Goal: Information Seeking & Learning: Learn about a topic

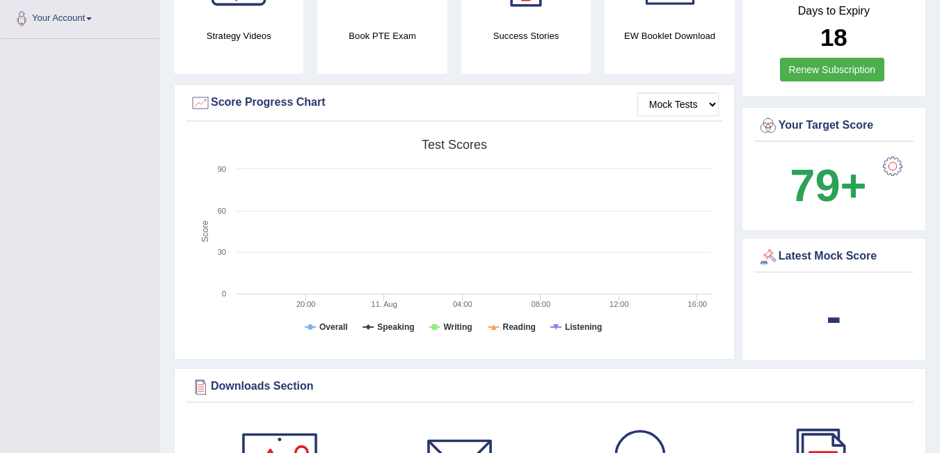
scroll to position [70, 0]
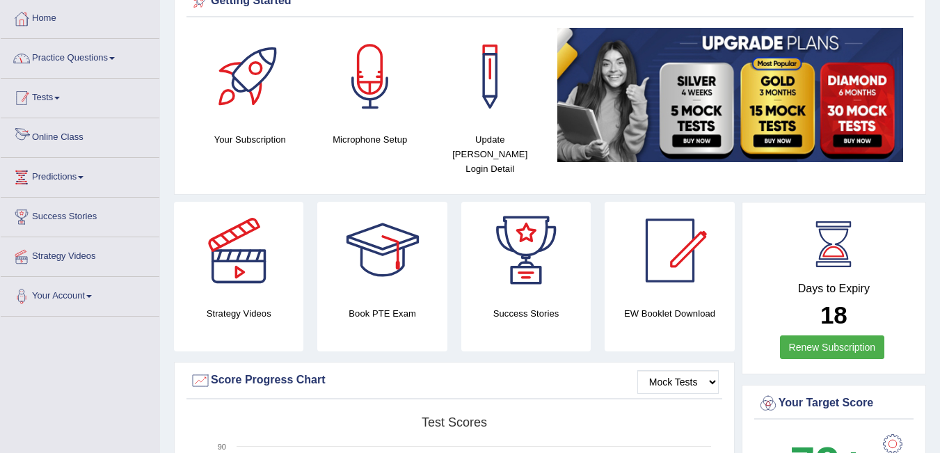
click at [99, 61] on link "Practice Questions" at bounding box center [80, 56] width 159 height 35
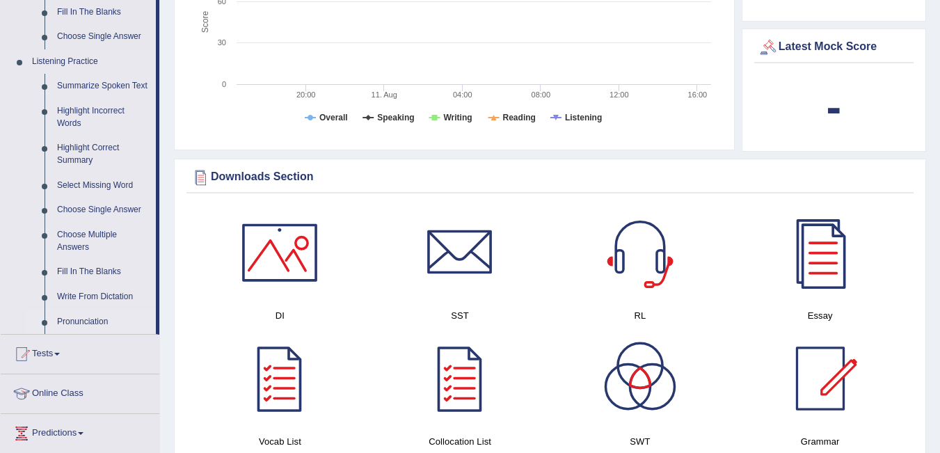
click at [81, 321] on link "Pronunciation" at bounding box center [103, 322] width 105 height 25
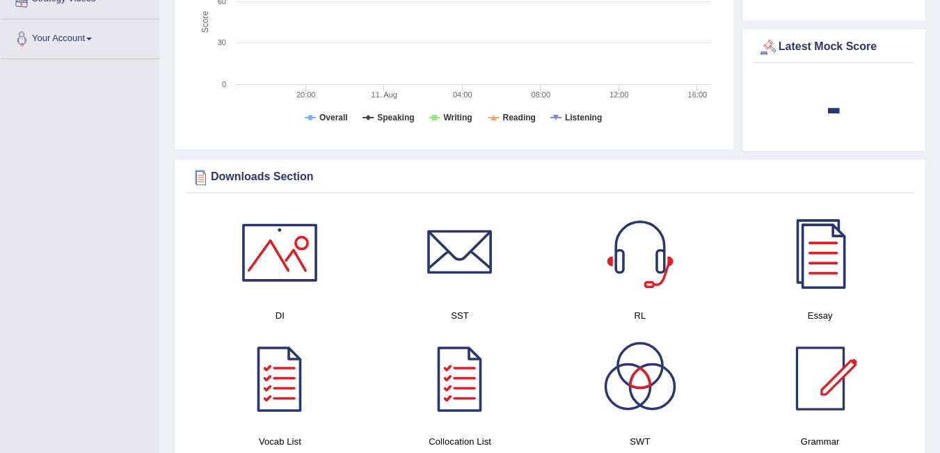
scroll to position [294, 0]
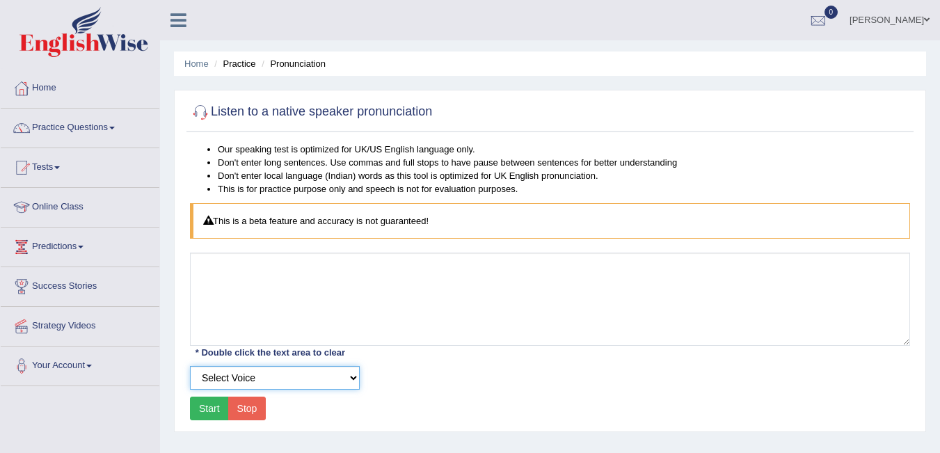
click at [248, 379] on select "Select Voice UK English Female UK English Male" at bounding box center [275, 378] width 170 height 24
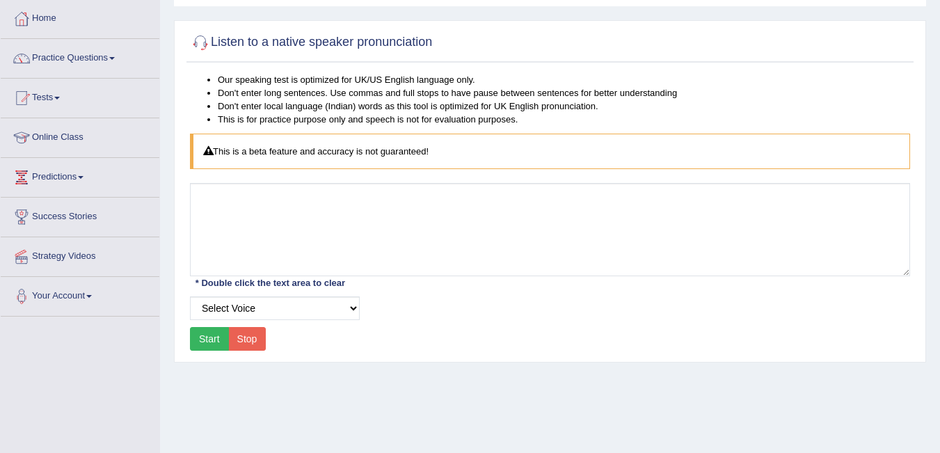
click at [208, 336] on button "Start" at bounding box center [209, 339] width 39 height 24
click at [246, 309] on select "Select Voice UK English Female UK English Male" at bounding box center [275, 308] width 170 height 24
select select "2"
click at [190, 296] on select "Select Voice UK English Female UK English Male" at bounding box center [275, 308] width 170 height 24
click at [220, 336] on button "Start" at bounding box center [209, 339] width 39 height 24
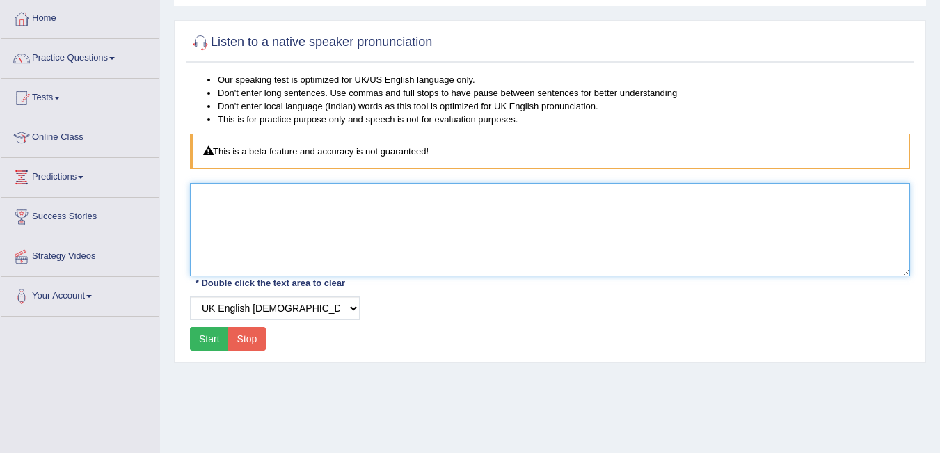
click at [296, 210] on textarea at bounding box center [550, 229] width 720 height 93
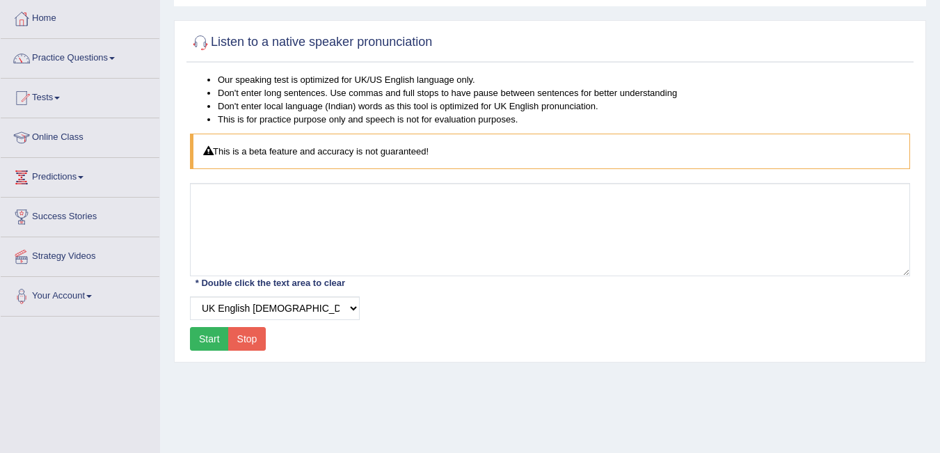
click at [319, 157] on div "This is a beta feature and accuracy is not guaranteed!" at bounding box center [550, 151] width 720 height 35
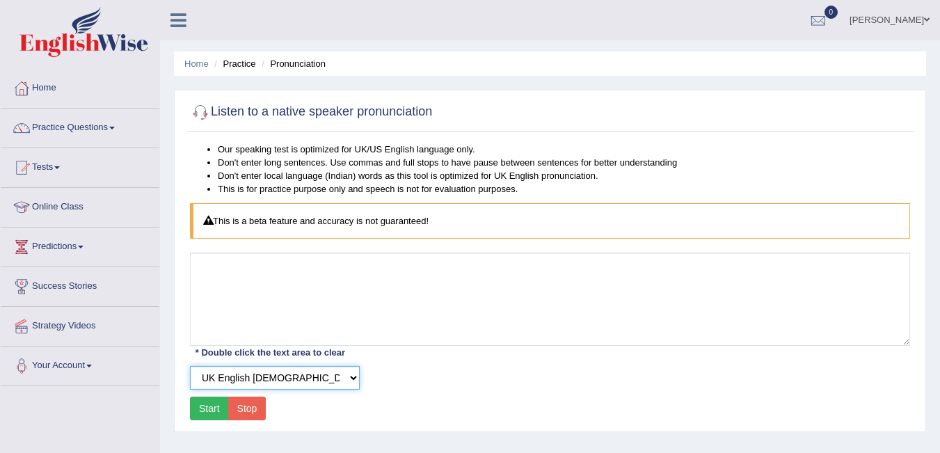
click at [280, 367] on select "Select Voice UK English Female UK English Male" at bounding box center [275, 378] width 170 height 24
click at [255, 229] on div "This is a beta feature and accuracy is not guaranteed!" at bounding box center [550, 220] width 720 height 35
click at [106, 125] on link "Practice Questions" at bounding box center [80, 126] width 159 height 35
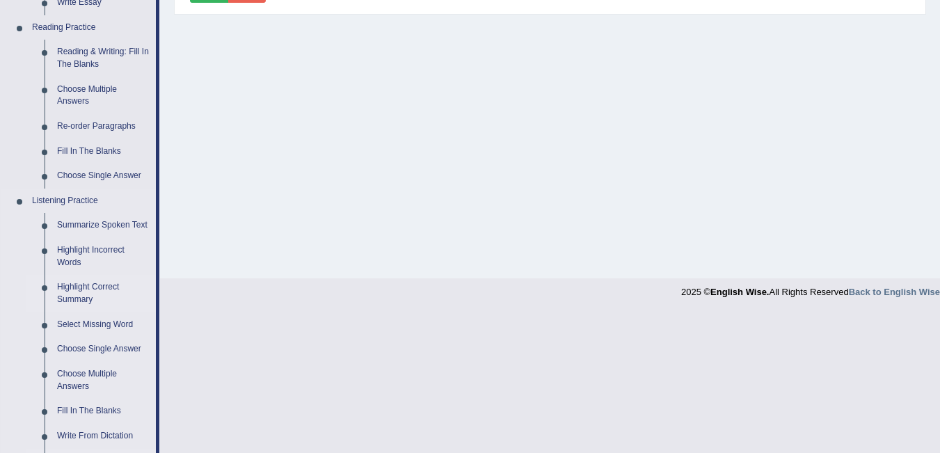
scroll to position [487, 0]
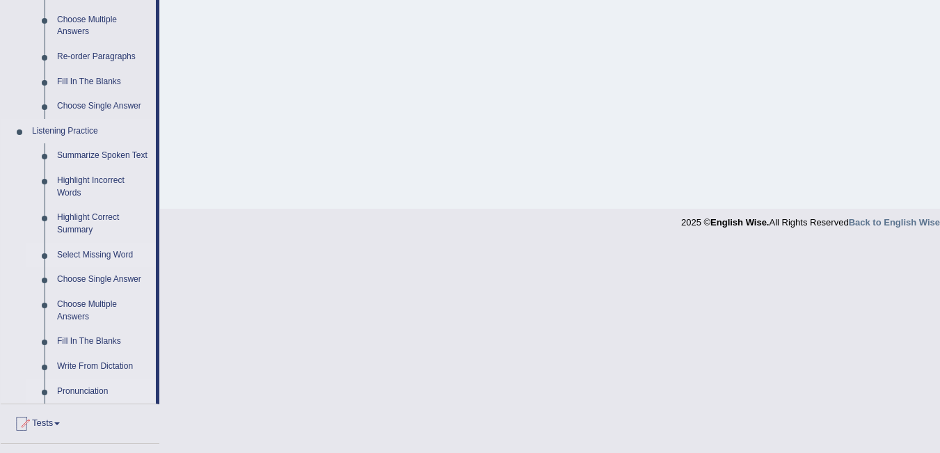
click at [111, 249] on link "Select Missing Word" at bounding box center [103, 255] width 105 height 25
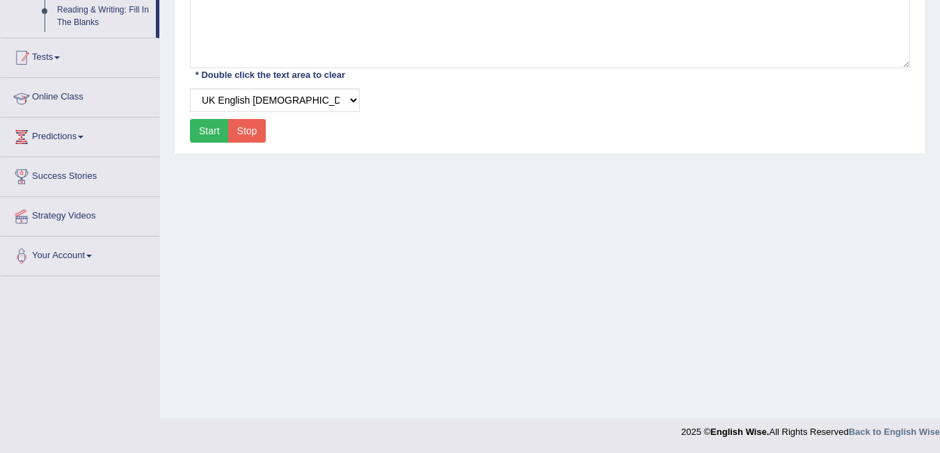
scroll to position [218, 0]
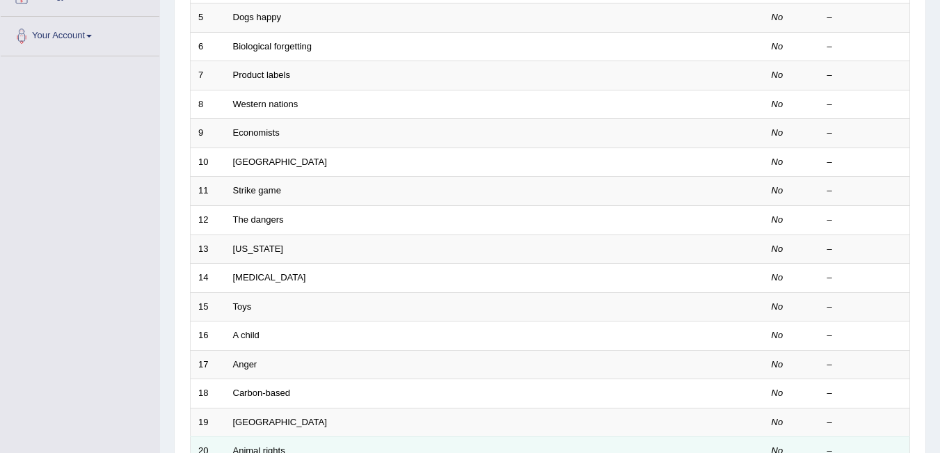
scroll to position [70, 0]
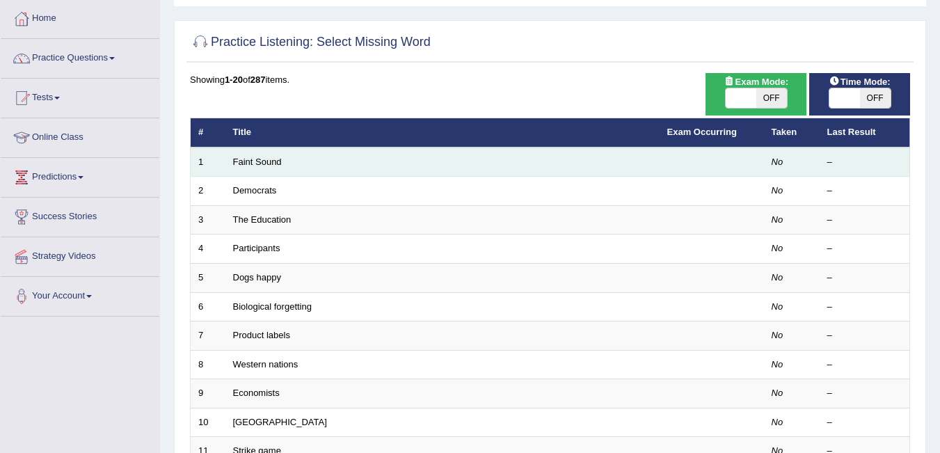
click at [268, 168] on td "Faint Sound" at bounding box center [442, 162] width 434 height 29
click at [272, 162] on link "Faint Sound" at bounding box center [257, 162] width 49 height 10
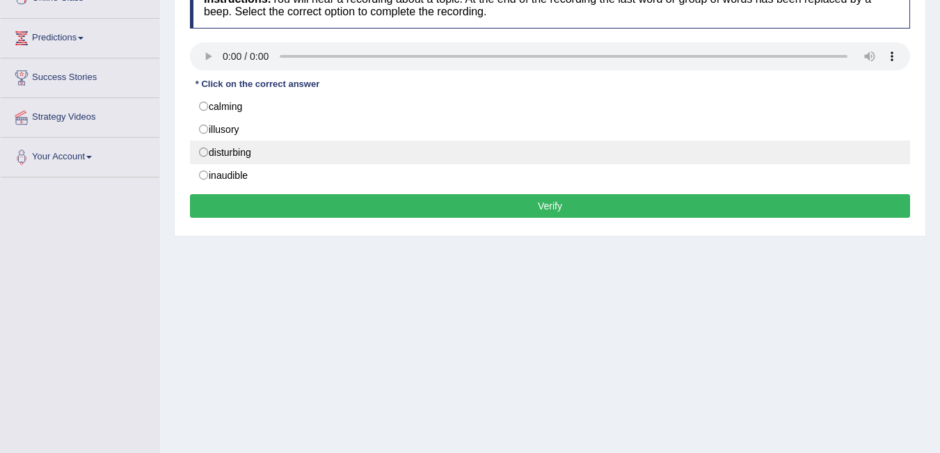
scroll to position [139, 0]
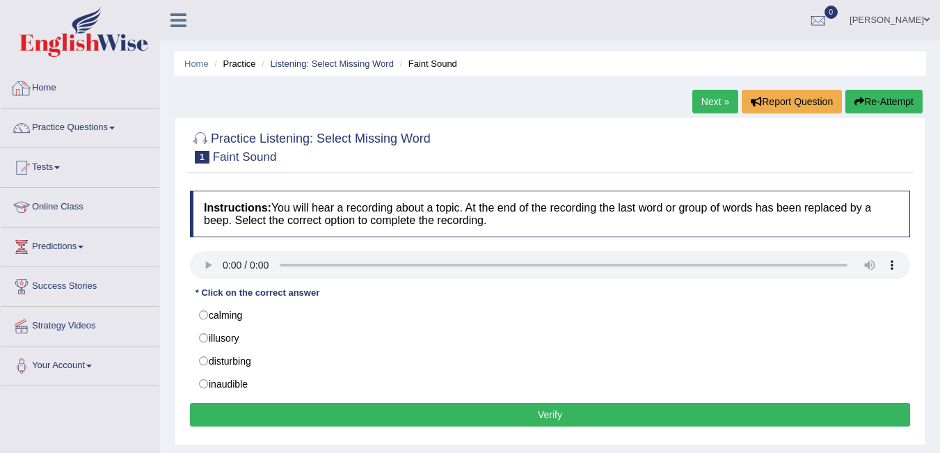
click at [95, 93] on link "Home" at bounding box center [80, 86] width 159 height 35
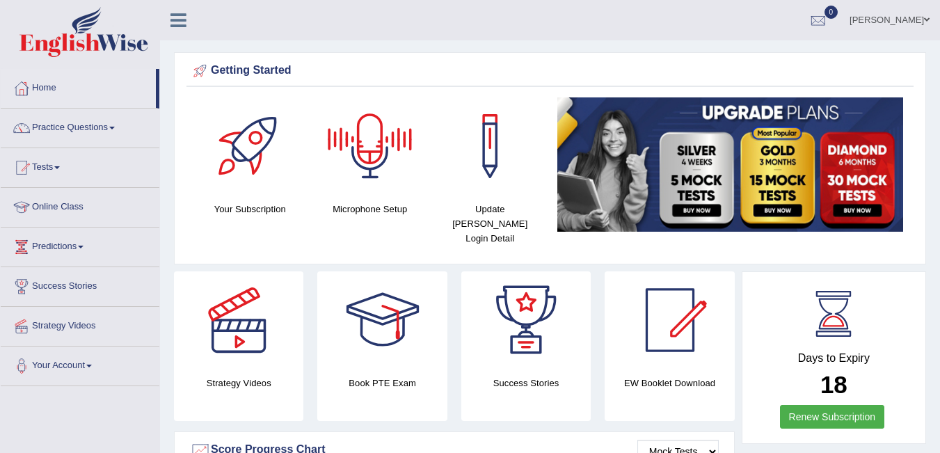
click at [364, 191] on div at bounding box center [369, 145] width 97 height 97
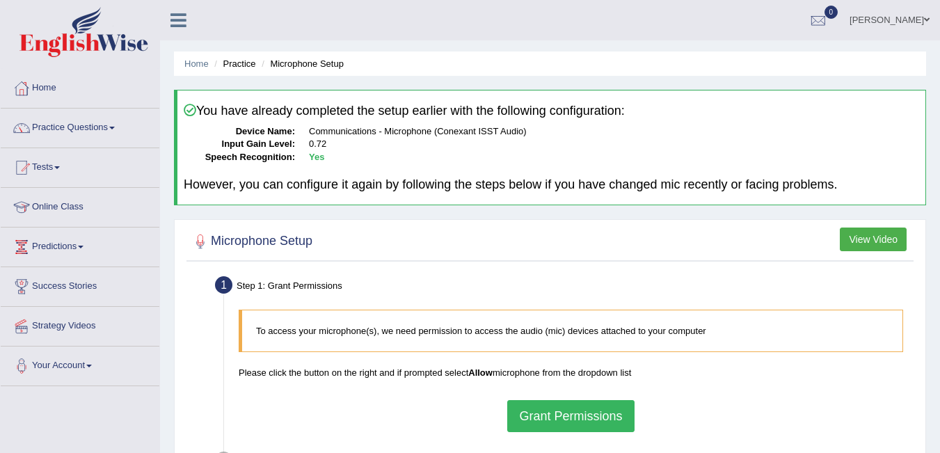
scroll to position [139, 0]
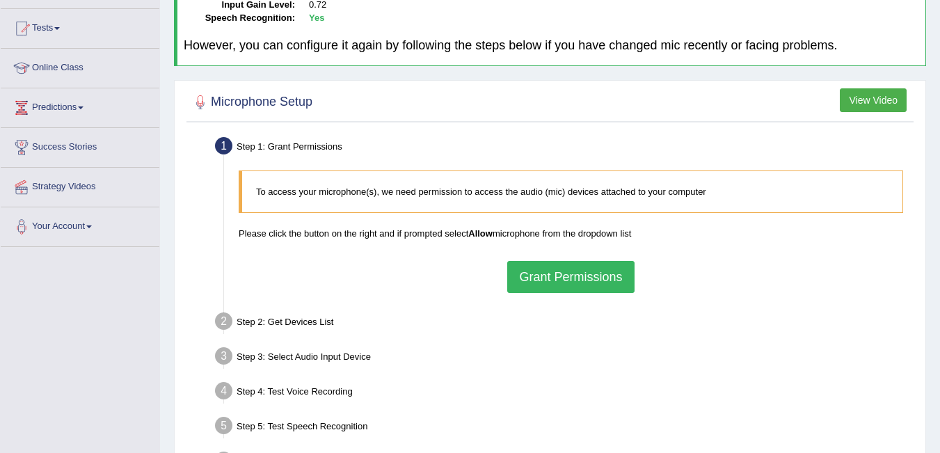
click at [622, 266] on button "Grant Permissions" at bounding box center [570, 277] width 127 height 32
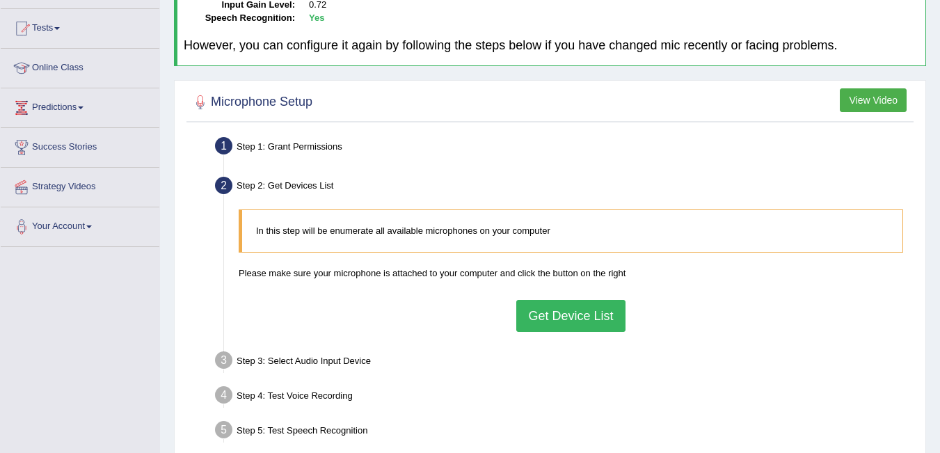
click at [578, 324] on button "Get Device List" at bounding box center [570, 316] width 109 height 32
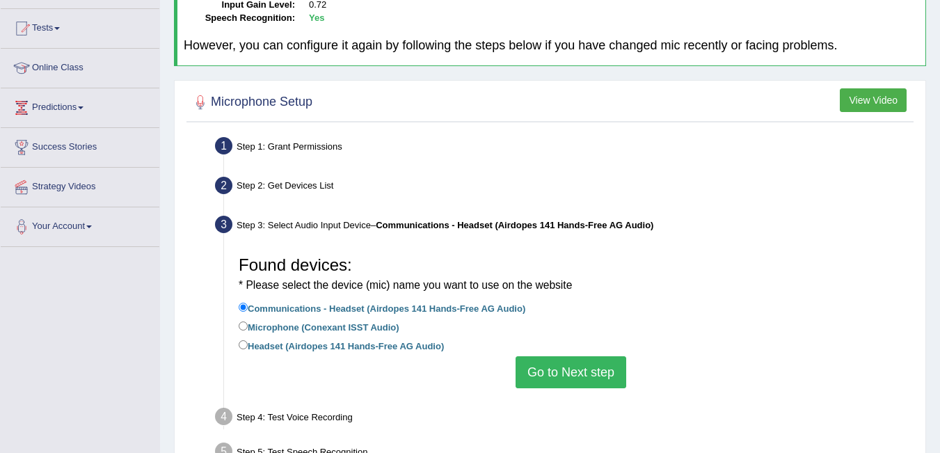
click at [590, 370] on button "Go to Next step" at bounding box center [571, 372] width 111 height 32
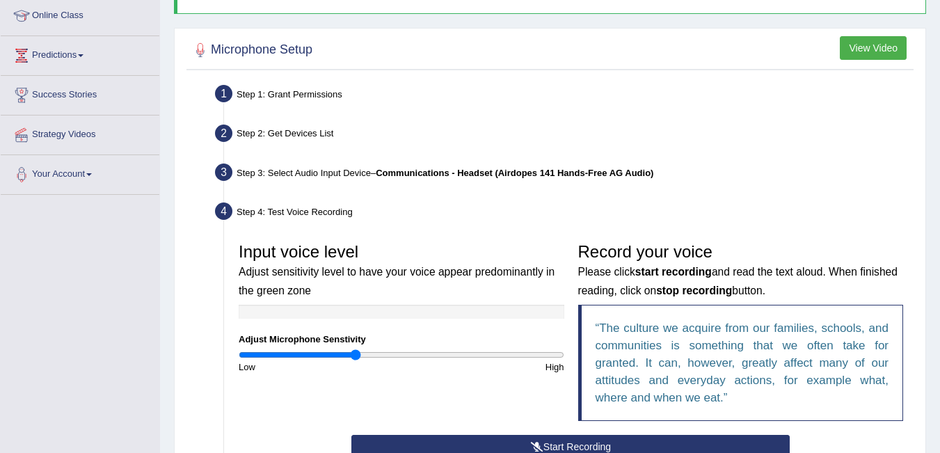
scroll to position [278, 0]
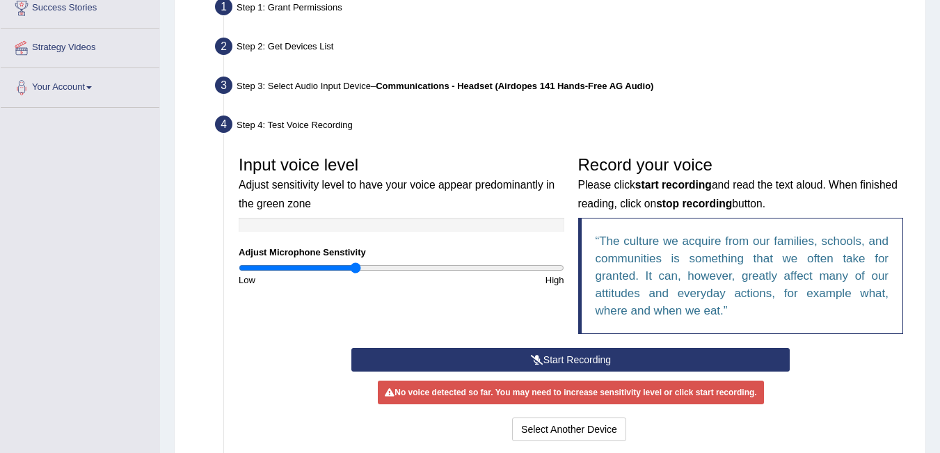
click at [496, 360] on button "Start Recording" at bounding box center [570, 360] width 438 height 24
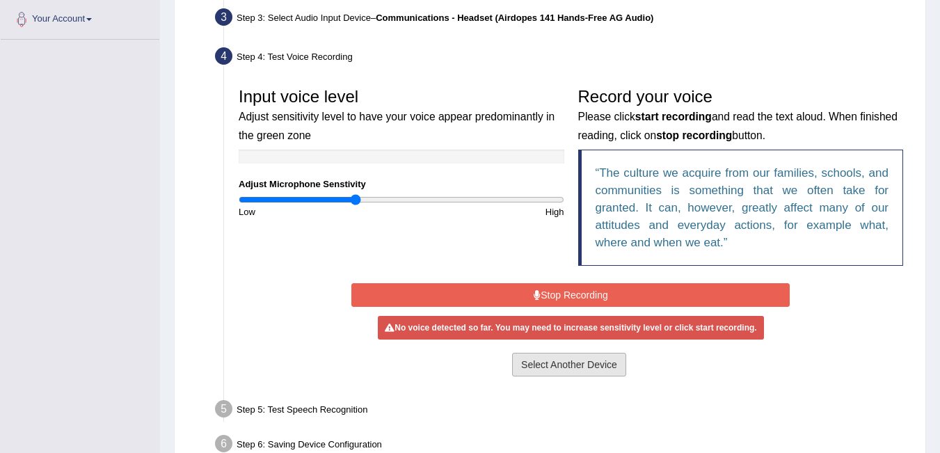
scroll to position [348, 0]
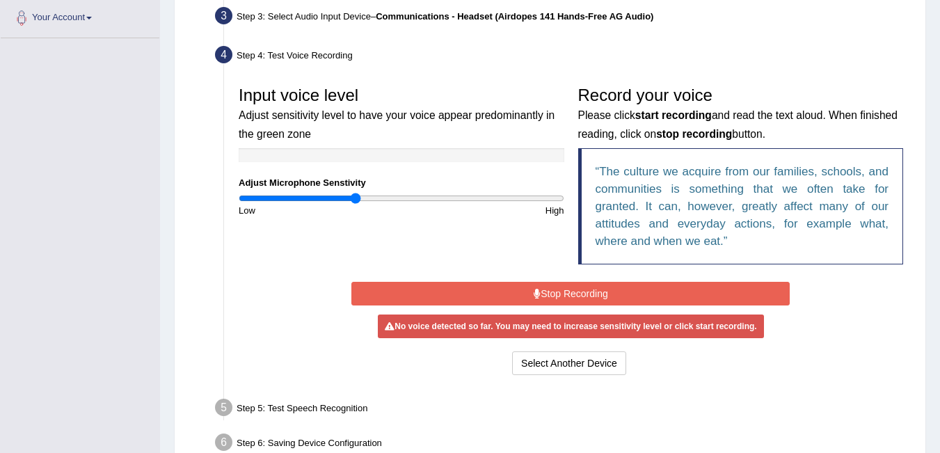
click at [548, 381] on div "Input voice level Adjust sensitivity level to have your voice appear predominan…" at bounding box center [571, 228] width 678 height 313
click at [552, 364] on button "Select Another Device" at bounding box center [569, 363] width 114 height 24
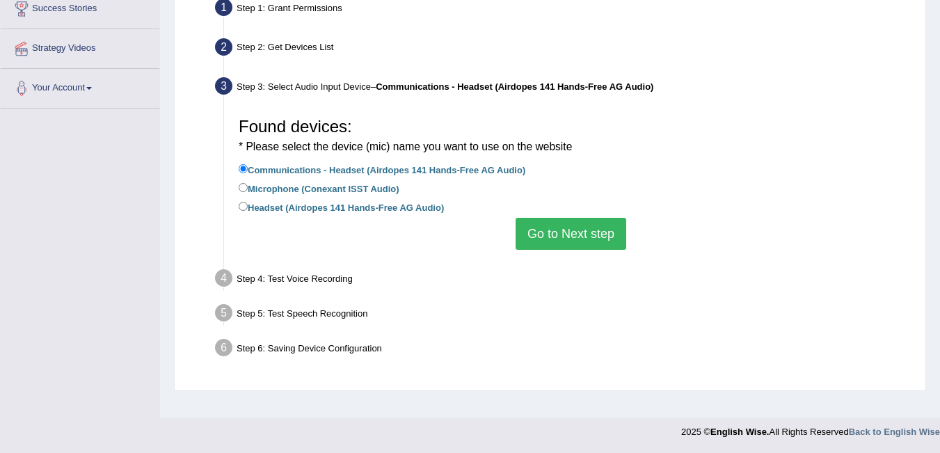
scroll to position [278, 0]
click at [325, 194] on label "Microphone (Conexant ISST Audio)" at bounding box center [319, 187] width 161 height 15
click at [248, 192] on input "Microphone (Conexant ISST Audio)" at bounding box center [243, 187] width 9 height 9
radio input "true"
click at [314, 218] on div "Found devices: * Please select the device (mic) name you want to use on the web…" at bounding box center [571, 180] width 678 height 153
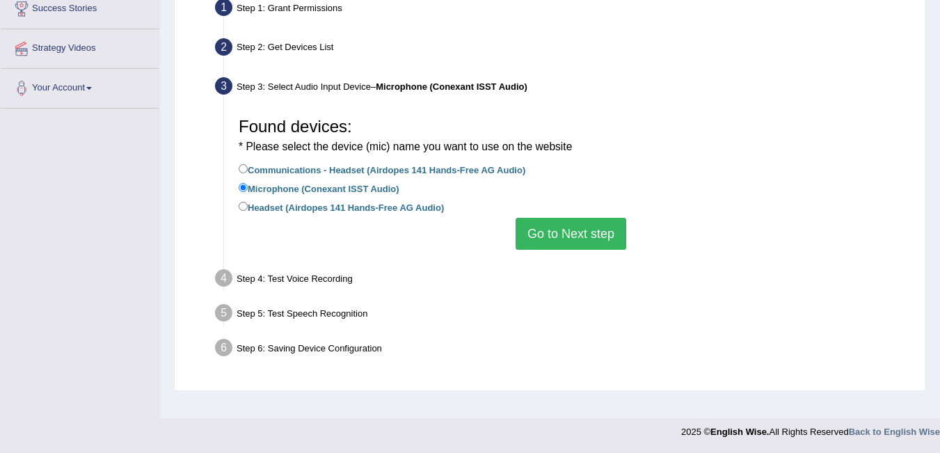
click at [324, 209] on label "Headset (Airdopes 141 Hands-Free AG Audio)" at bounding box center [341, 206] width 205 height 15
click at [248, 209] on input "Headset (Airdopes 141 Hands-Free AG Audio)" at bounding box center [243, 206] width 9 height 9
radio input "true"
click at [575, 232] on button "Go to Next step" at bounding box center [571, 234] width 111 height 32
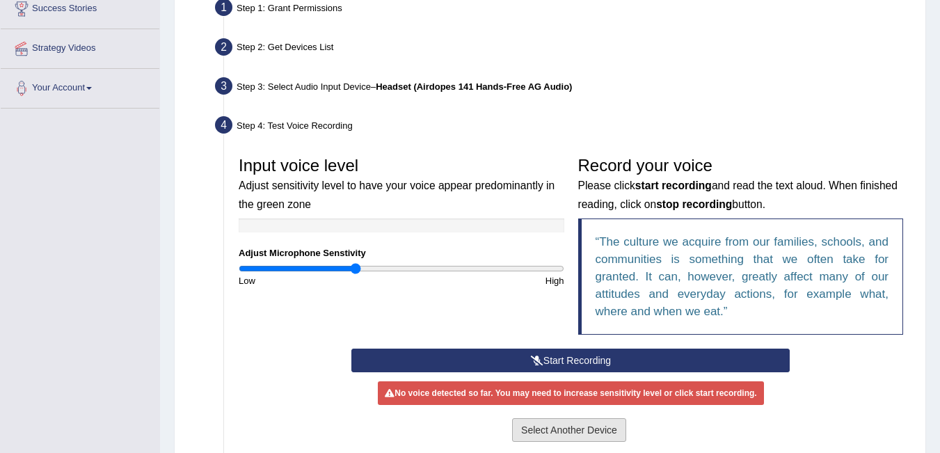
click at [524, 426] on button "Select Another Device" at bounding box center [569, 430] width 114 height 24
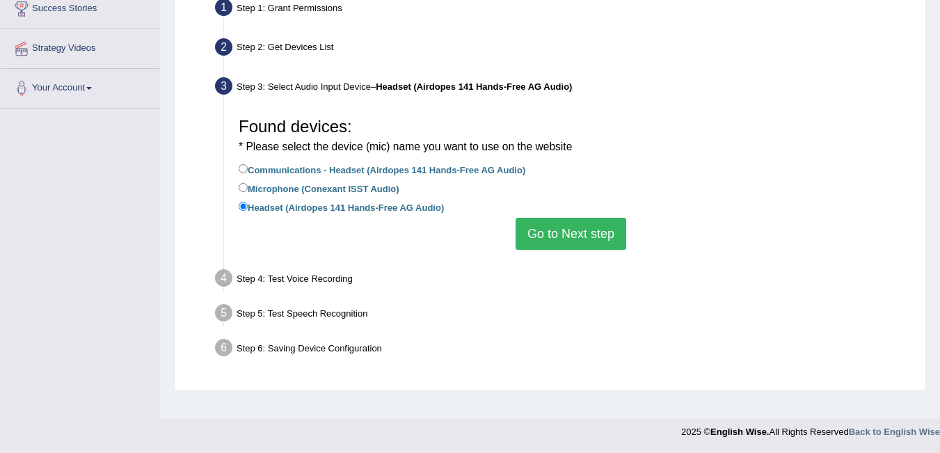
click at [314, 188] on label "Microphone (Conexant ISST Audio)" at bounding box center [319, 187] width 161 height 15
click at [248, 188] on input "Microphone (Conexant ISST Audio)" at bounding box center [243, 187] width 9 height 9
radio input "true"
click at [603, 232] on button "Go to Next step" at bounding box center [571, 234] width 111 height 32
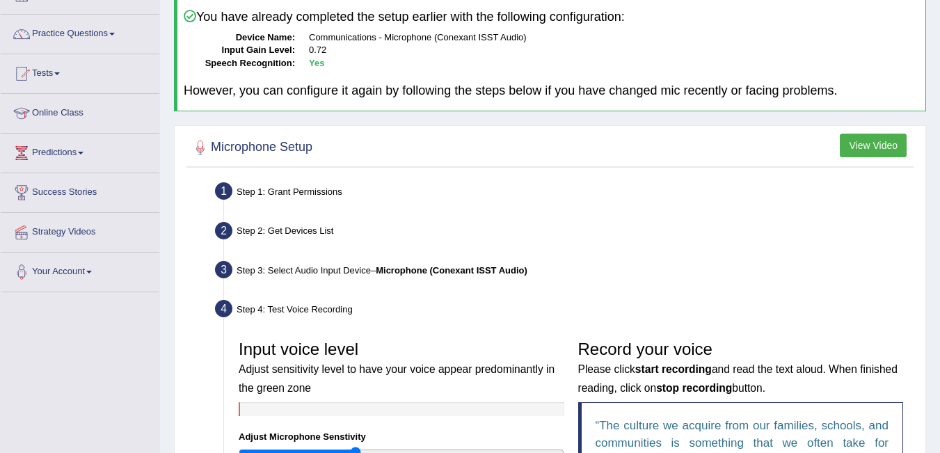
scroll to position [0, 0]
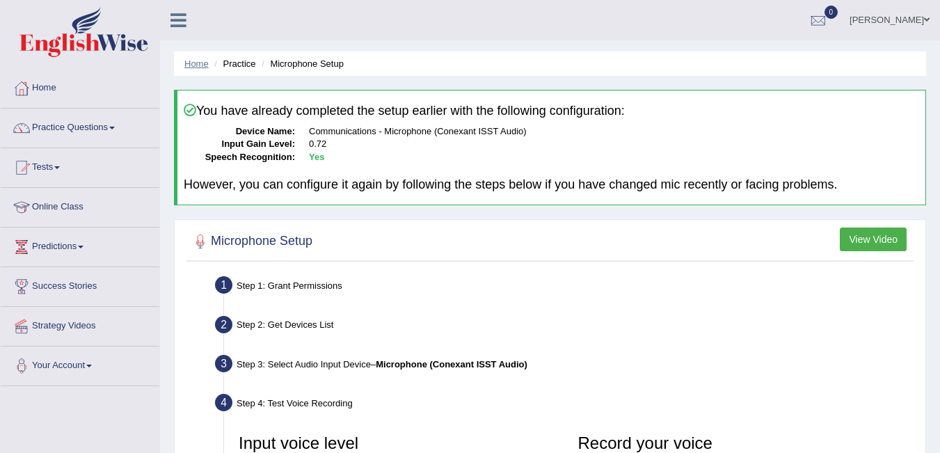
click at [184, 68] on link "Home" at bounding box center [196, 63] width 24 height 10
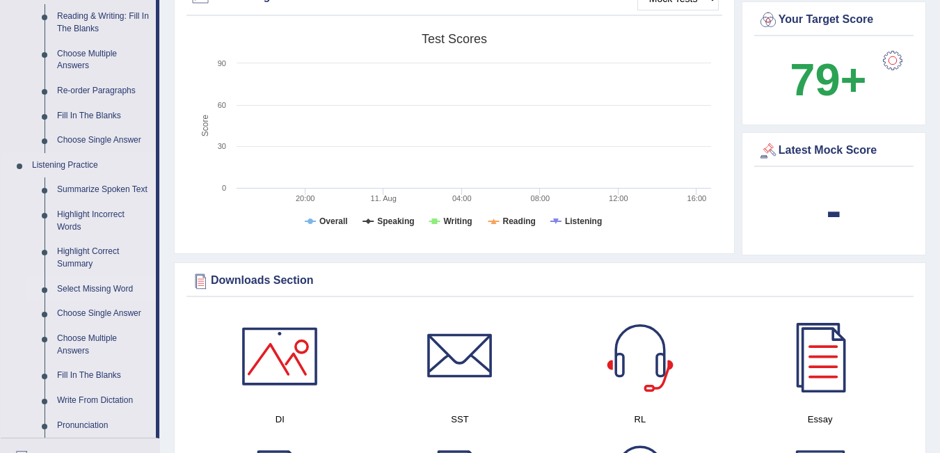
scroll to position [487, 0]
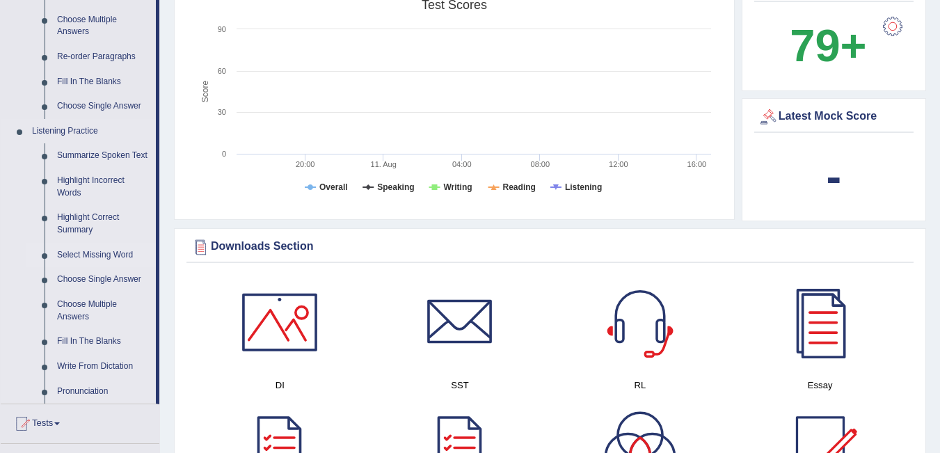
click at [97, 251] on link "Select Missing Word" at bounding box center [103, 255] width 105 height 25
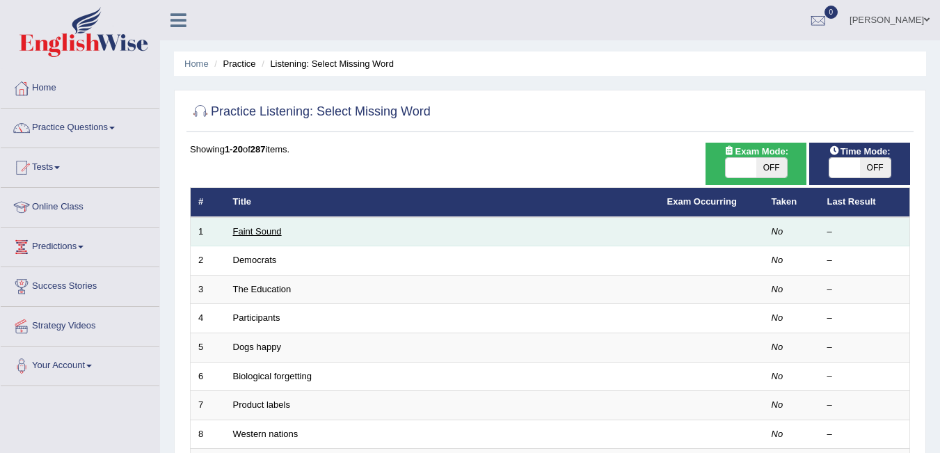
click at [259, 230] on link "Faint Sound" at bounding box center [257, 231] width 49 height 10
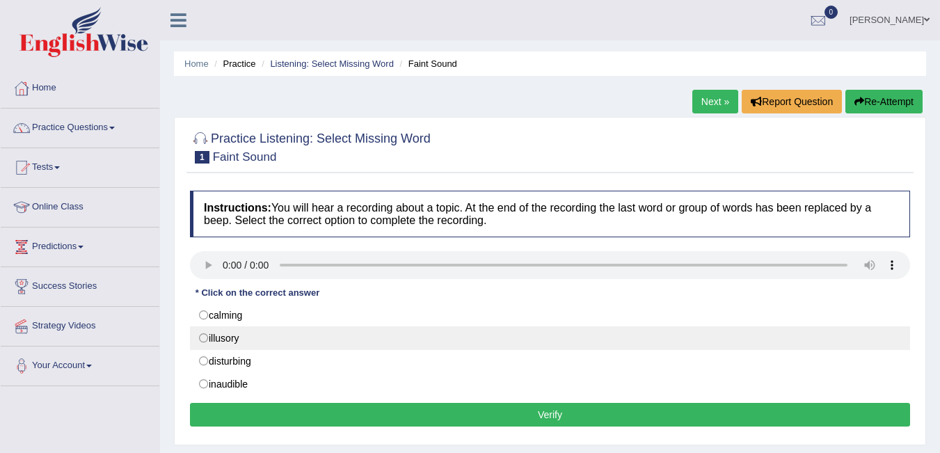
click at [205, 341] on label "illusory" at bounding box center [550, 338] width 720 height 24
radio input "true"
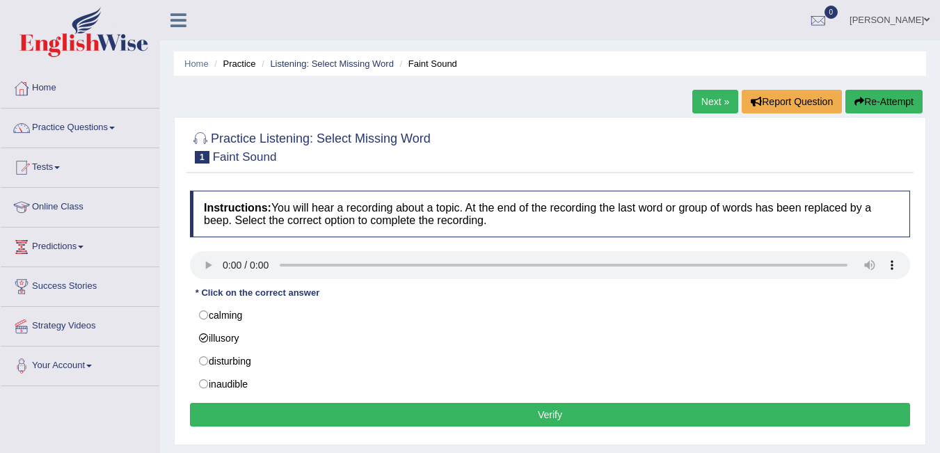
click at [284, 412] on button "Verify" at bounding box center [550, 415] width 720 height 24
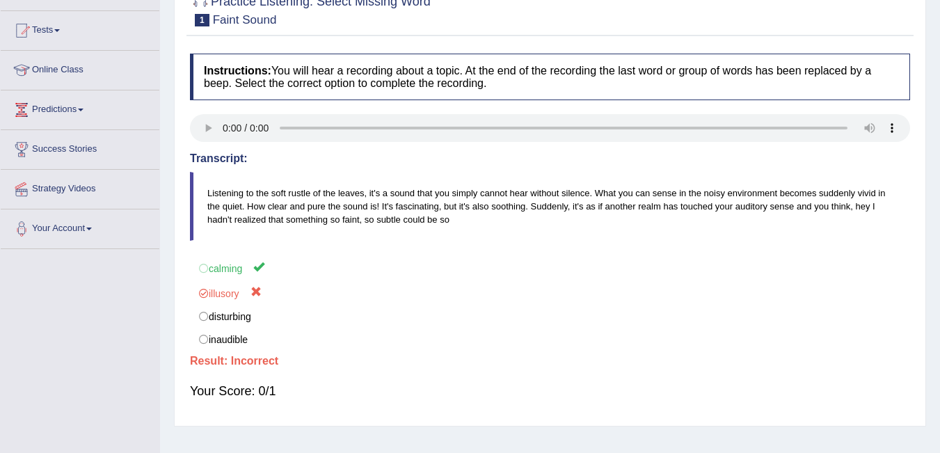
scroll to position [139, 0]
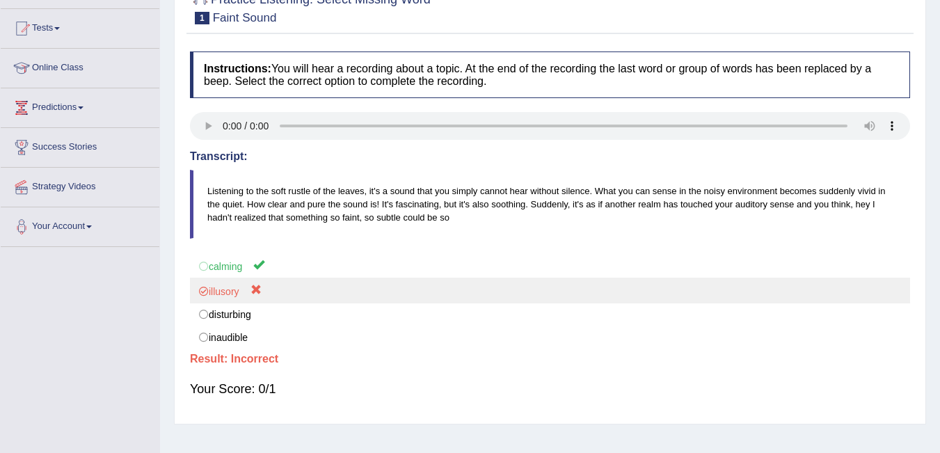
click at [225, 276] on label "calming" at bounding box center [550, 266] width 720 height 26
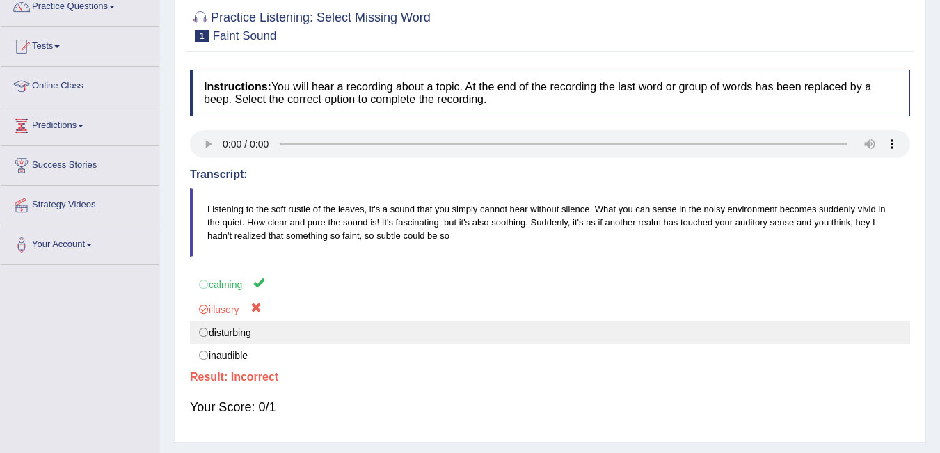
scroll to position [0, 0]
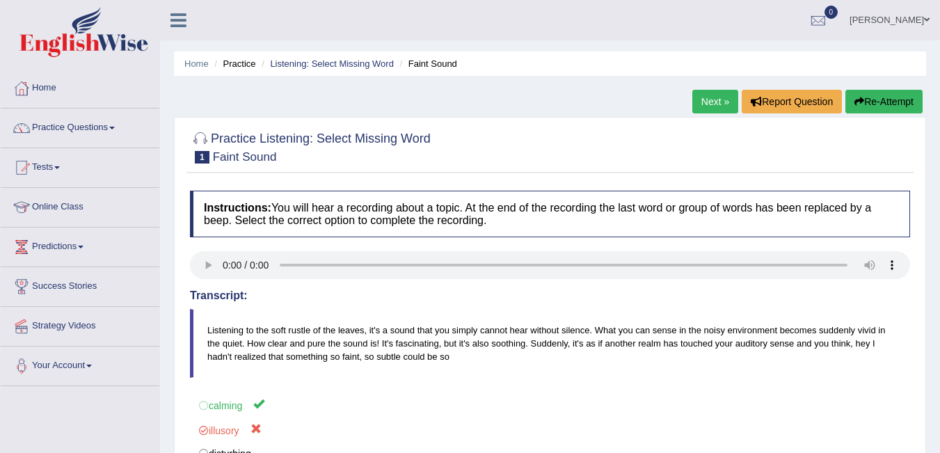
click at [884, 108] on button "Re-Attempt" at bounding box center [883, 102] width 77 height 24
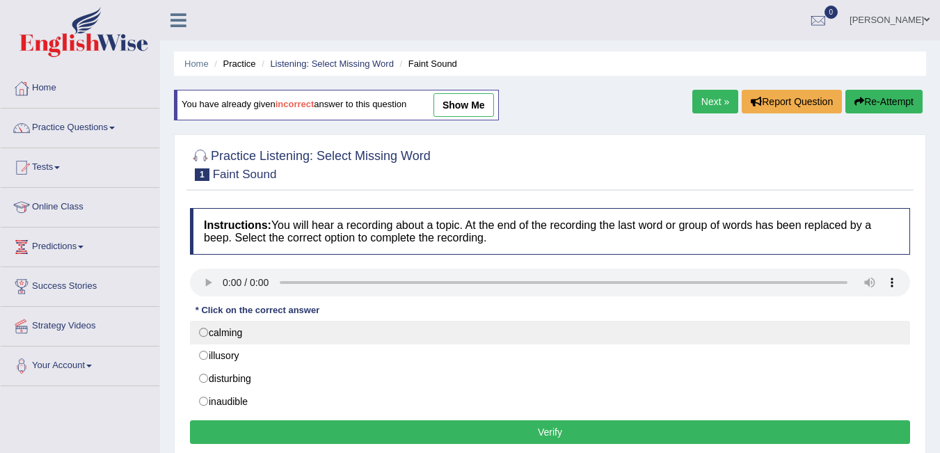
click at [247, 326] on label "calming" at bounding box center [550, 333] width 720 height 24
radio input "true"
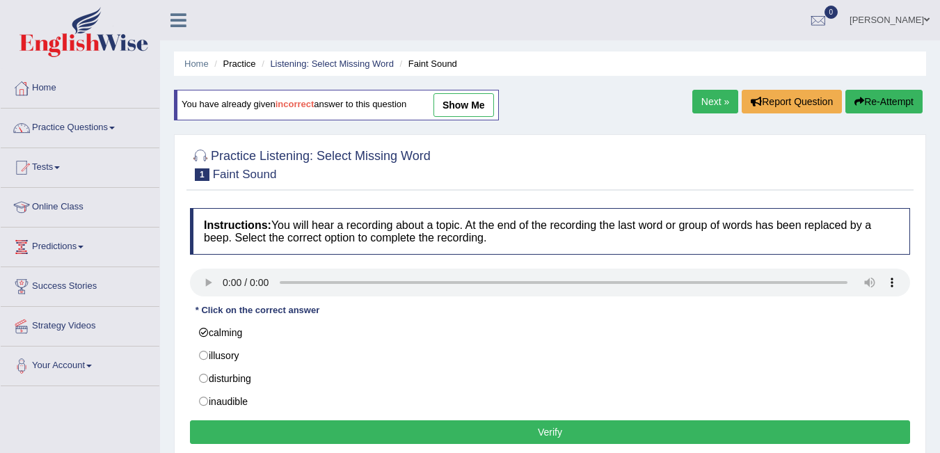
click at [250, 424] on button "Verify" at bounding box center [550, 432] width 720 height 24
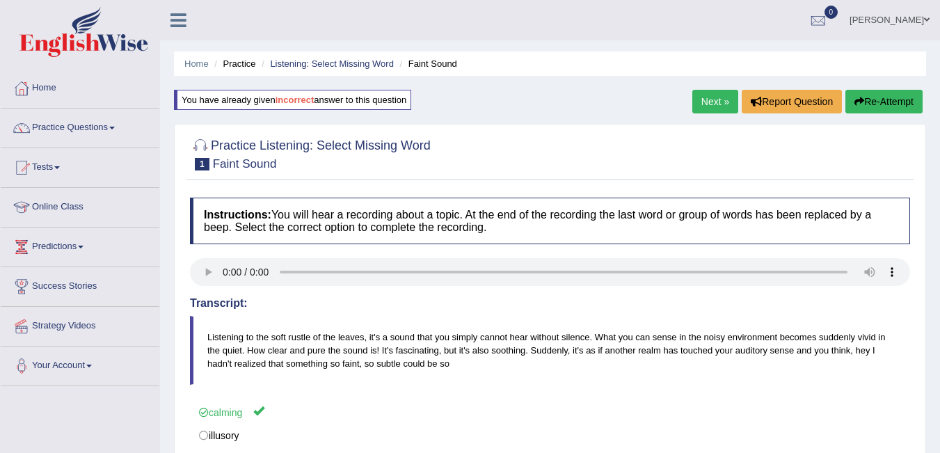
click at [714, 102] on link "Next »" at bounding box center [715, 102] width 46 height 24
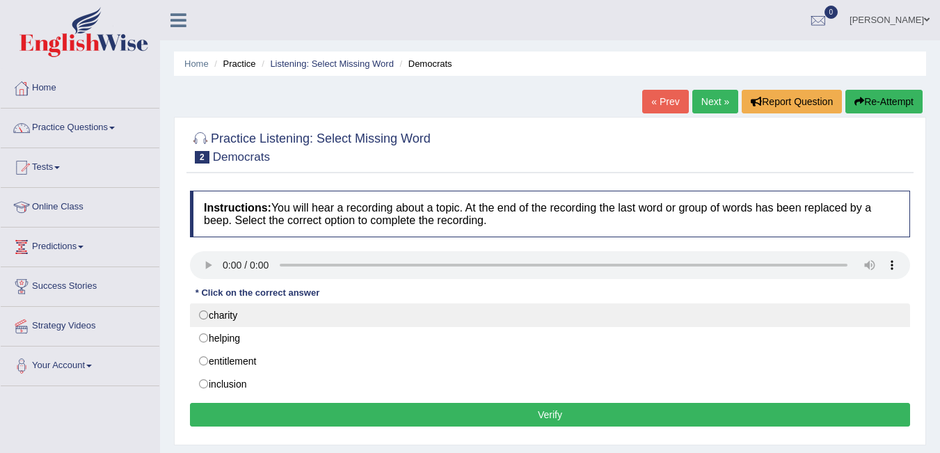
click at [202, 322] on label "charity" at bounding box center [550, 315] width 720 height 24
radio input "true"
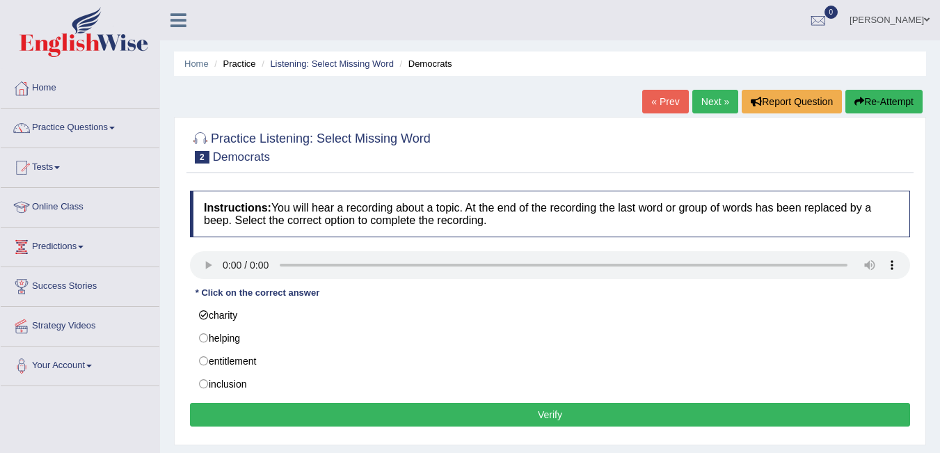
click at [309, 424] on button "Verify" at bounding box center [550, 415] width 720 height 24
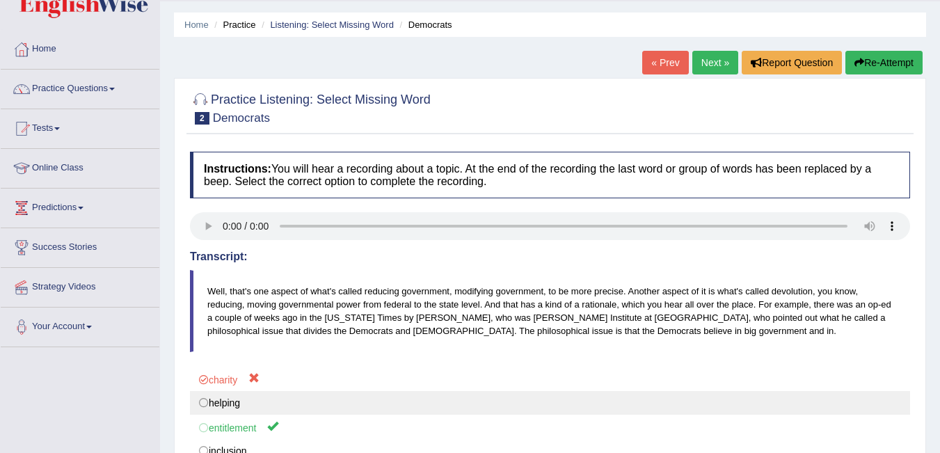
scroll to position [70, 0]
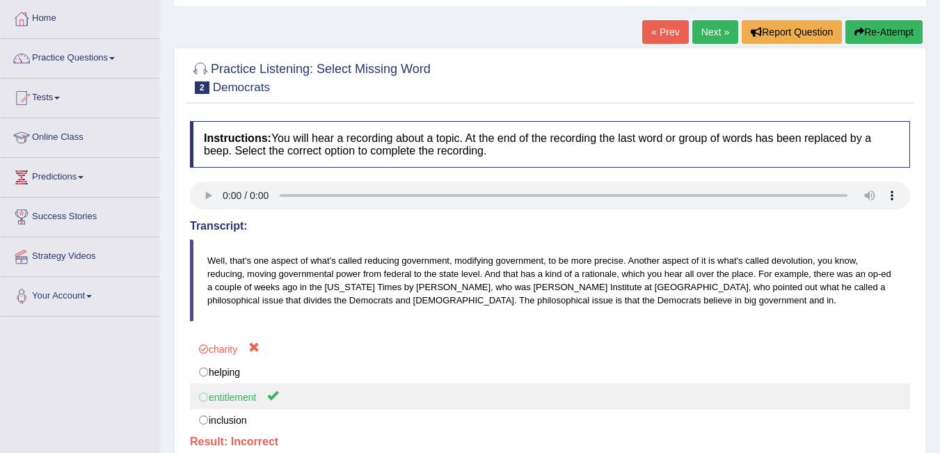
click at [257, 396] on label "entitlement" at bounding box center [550, 396] width 720 height 26
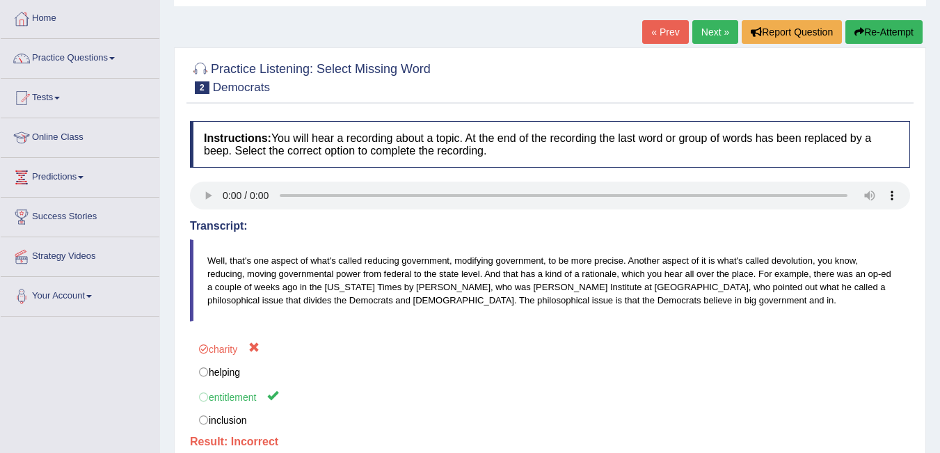
scroll to position [0, 0]
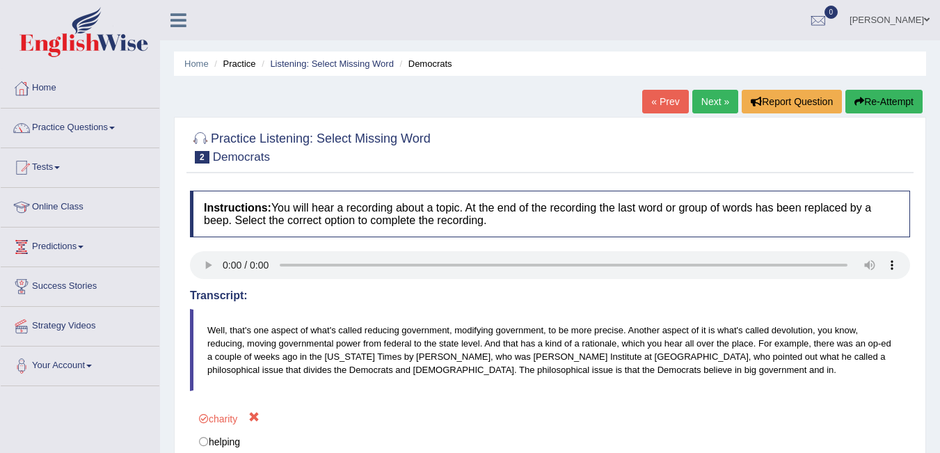
click at [893, 98] on button "Re-Attempt" at bounding box center [883, 102] width 77 height 24
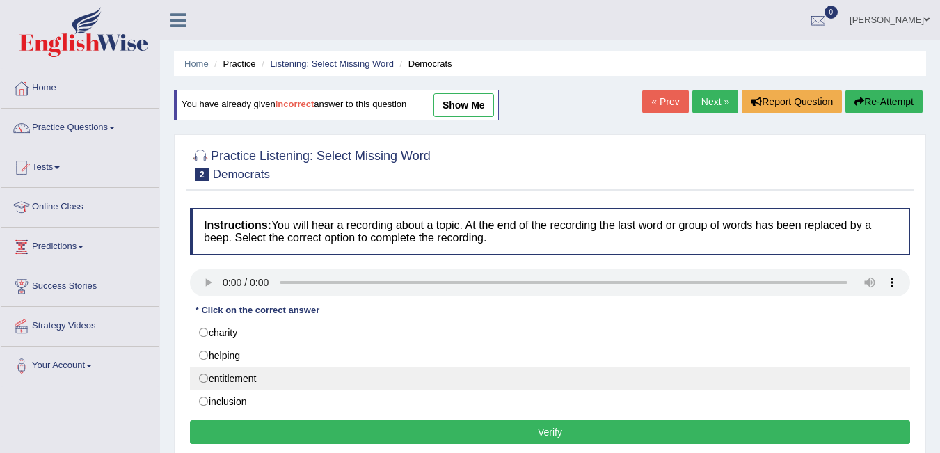
click at [222, 370] on label "entitlement" at bounding box center [550, 379] width 720 height 24
radio input "true"
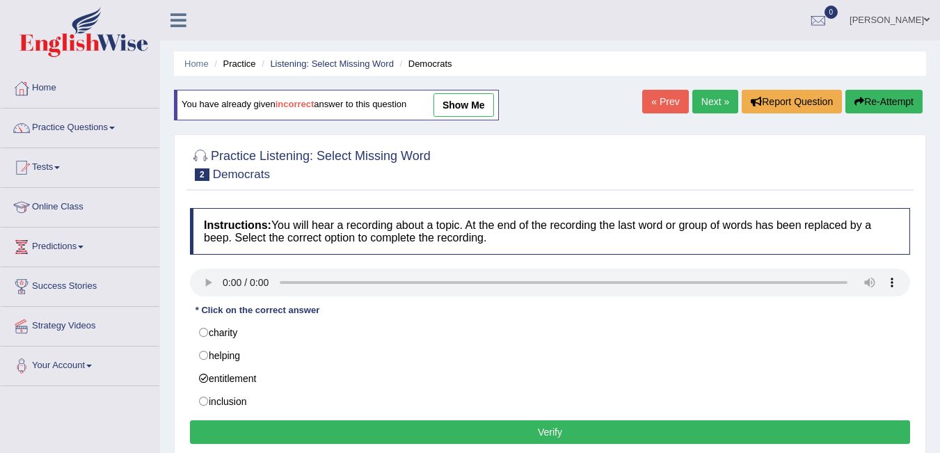
click at [427, 429] on button "Verify" at bounding box center [550, 432] width 720 height 24
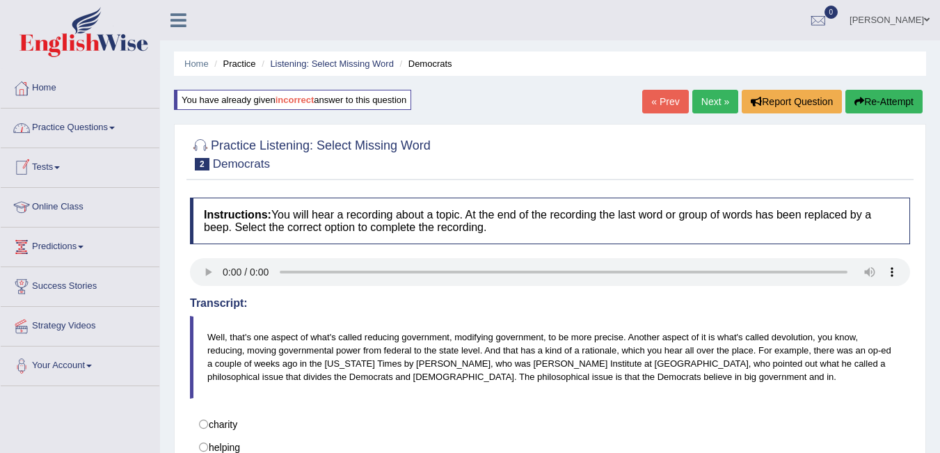
click at [67, 134] on link "Practice Questions" at bounding box center [80, 126] width 159 height 35
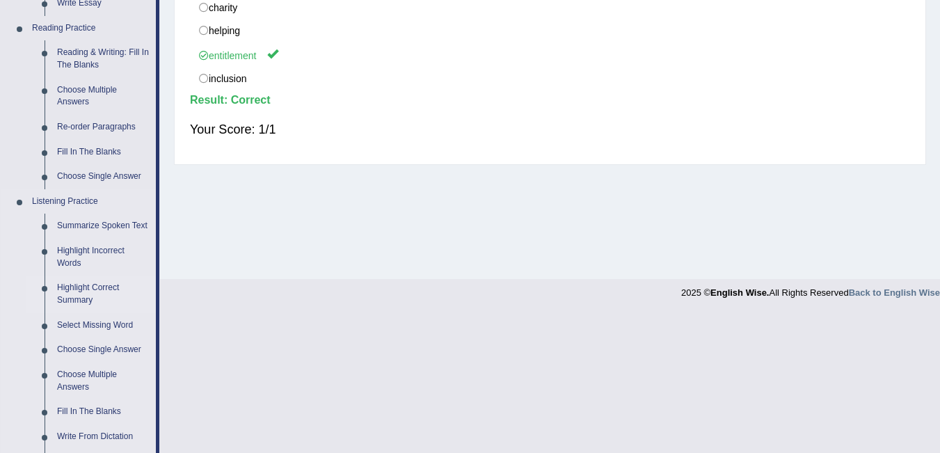
scroll to position [417, 0]
click at [74, 255] on link "Highlight Incorrect Words" at bounding box center [103, 256] width 105 height 37
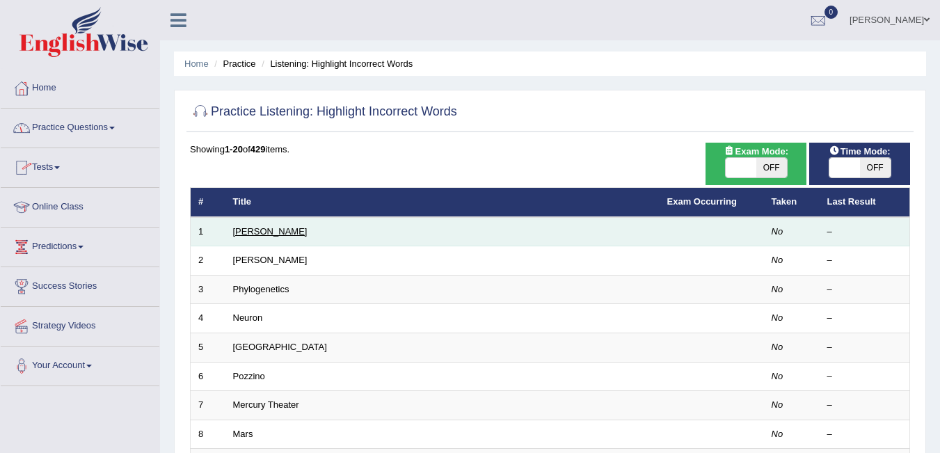
click at [240, 232] on link "[PERSON_NAME]" at bounding box center [270, 231] width 74 height 10
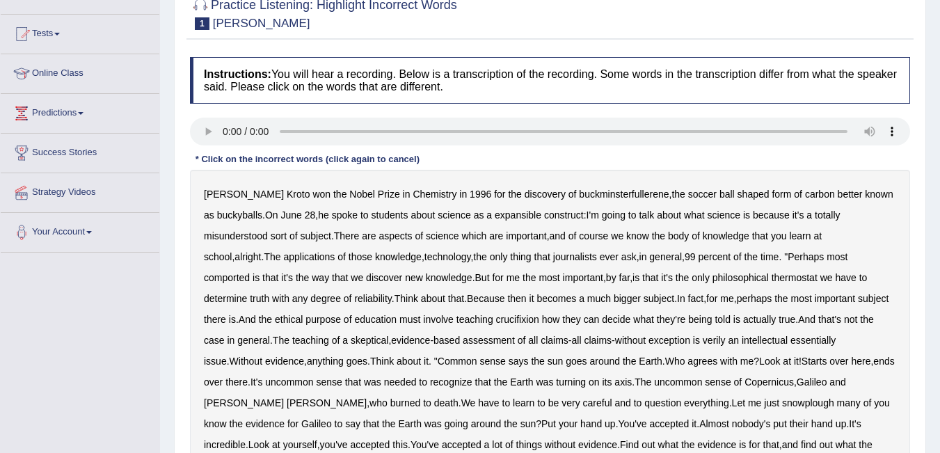
scroll to position [139, 0]
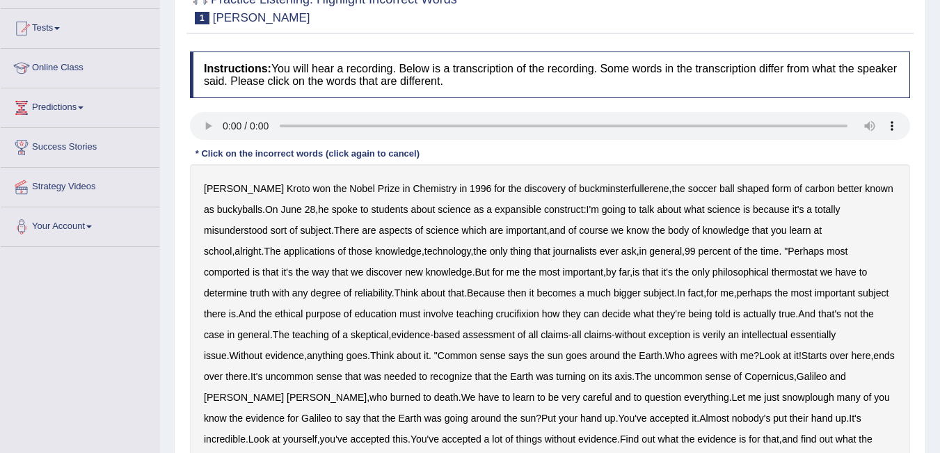
click at [518, 208] on b "expansible" at bounding box center [518, 209] width 47 height 11
click at [772, 272] on b "thermostat" at bounding box center [795, 271] width 46 height 11
click at [496, 316] on b "crucifixion" at bounding box center [517, 313] width 43 height 11
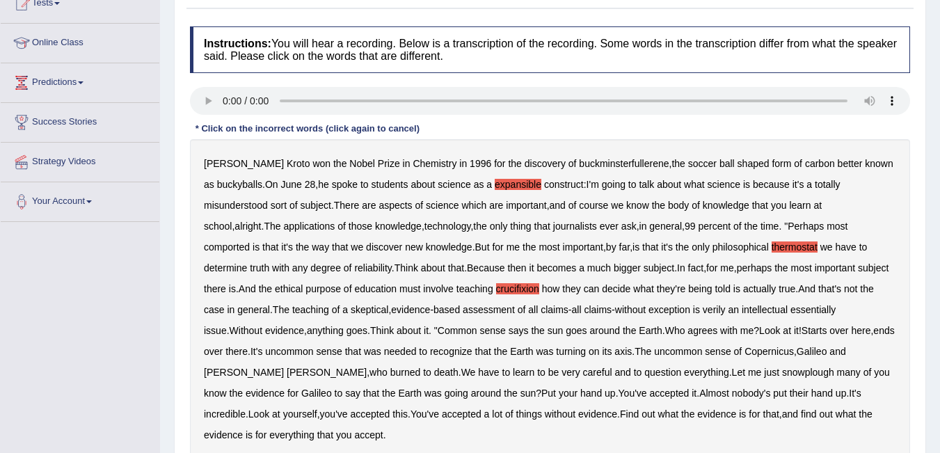
scroll to position [209, 0]
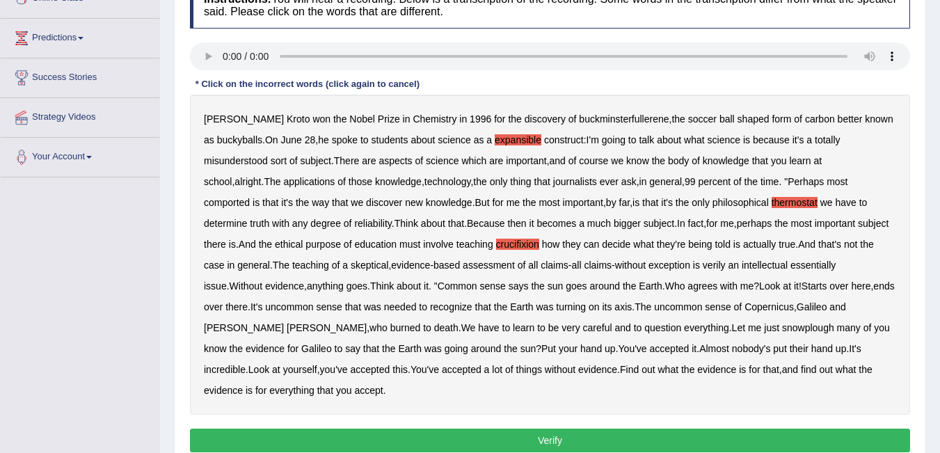
click at [703, 266] on b "verily" at bounding box center [714, 265] width 23 height 11
click at [782, 327] on b "snowplough" at bounding box center [808, 327] width 52 height 11
click at [667, 429] on button "Verify" at bounding box center [550, 441] width 720 height 24
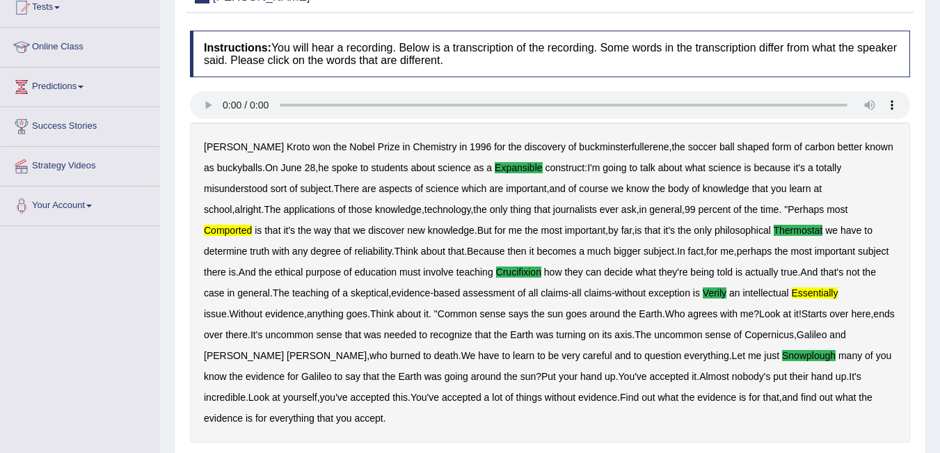
scroll to position [0, 0]
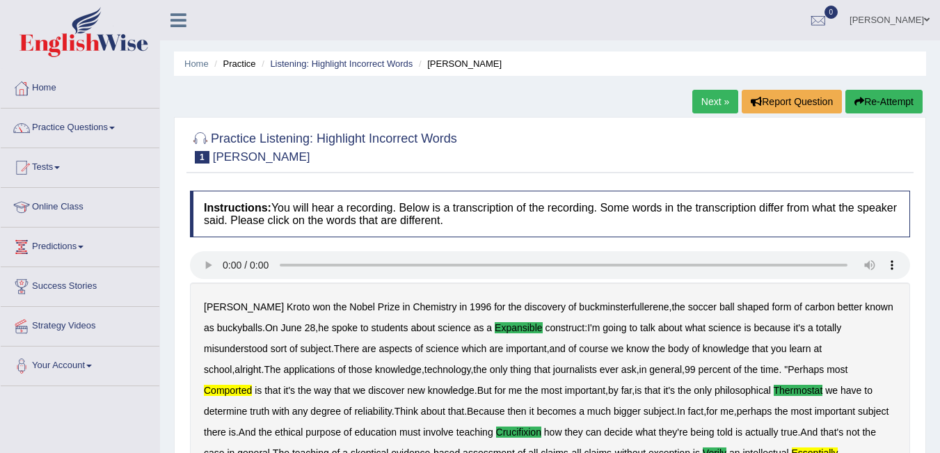
click at [713, 105] on link "Next »" at bounding box center [715, 102] width 46 height 24
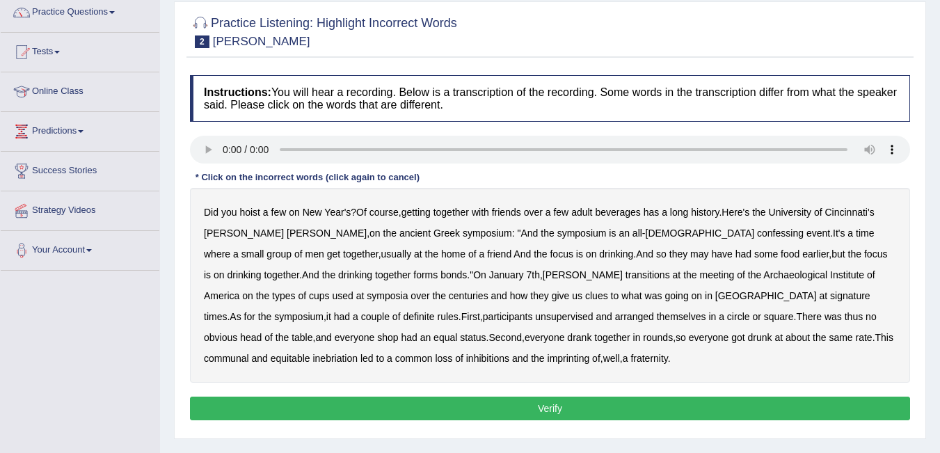
scroll to position [139, 0]
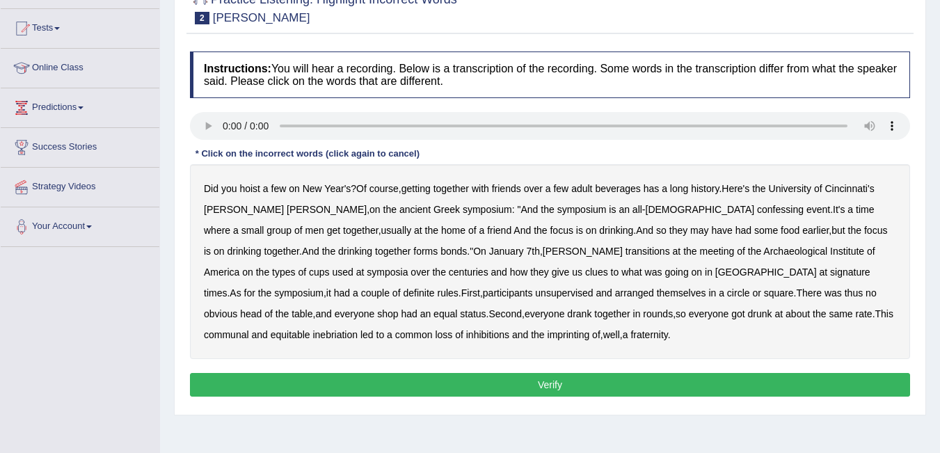
click at [757, 205] on b "confessing" at bounding box center [780, 209] width 47 height 11
click at [626, 252] on b "transitions" at bounding box center [648, 251] width 45 height 11
click at [830, 270] on b "signature" at bounding box center [850, 271] width 40 height 11
click at [535, 294] on b "unsupervised" at bounding box center [564, 292] width 58 height 11
click at [398, 308] on b "shop" at bounding box center [387, 313] width 21 height 11
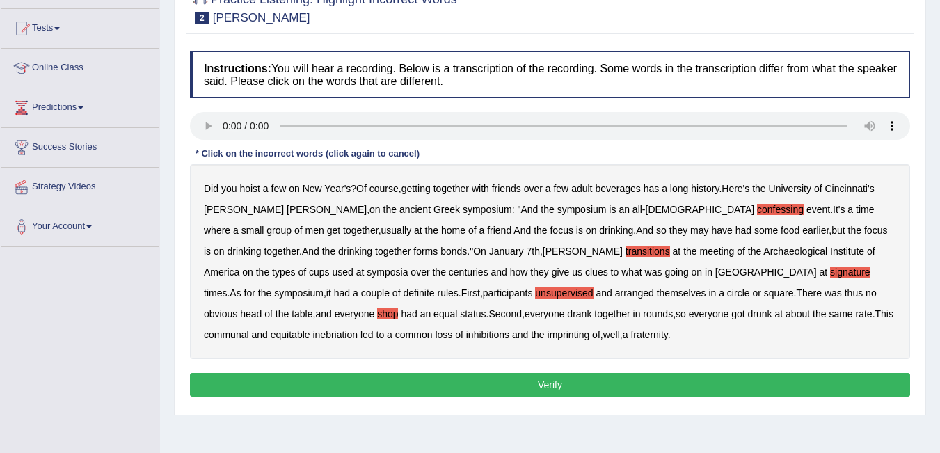
click at [548, 335] on b "imprinting" at bounding box center [569, 334] width 42 height 11
click at [358, 378] on button "Verify" at bounding box center [550, 385] width 720 height 24
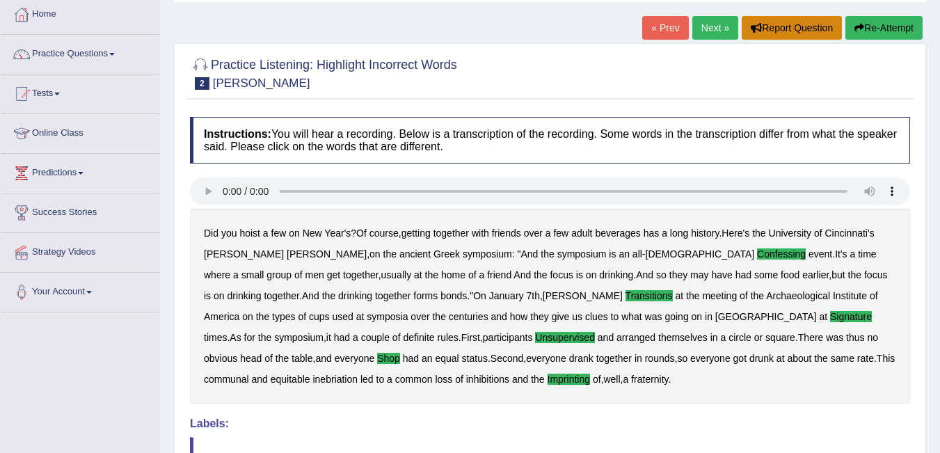
scroll to position [13, 0]
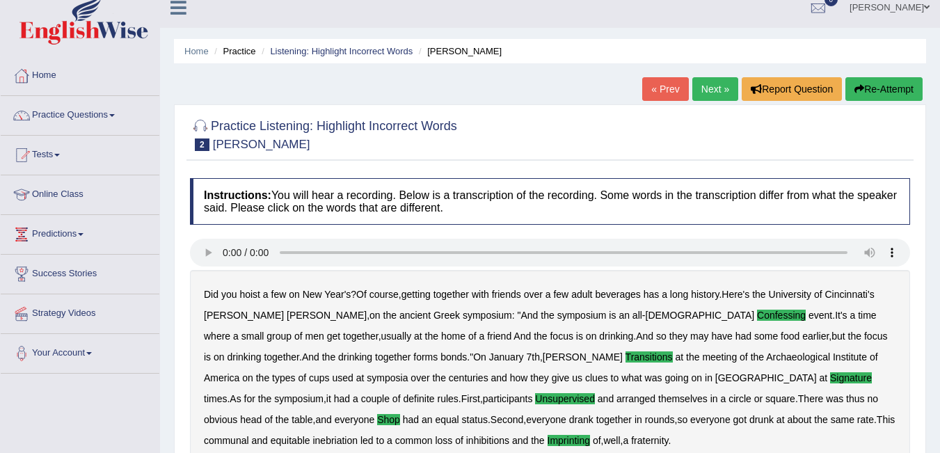
click at [708, 91] on link "Next »" at bounding box center [715, 89] width 46 height 24
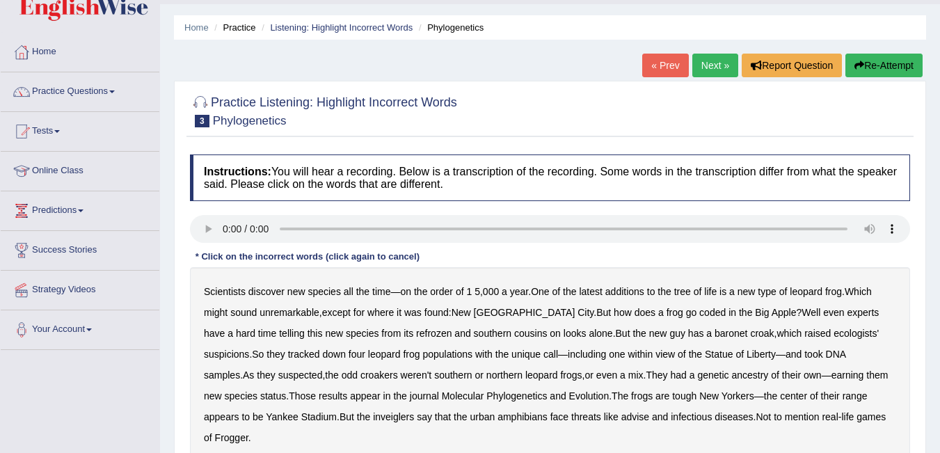
scroll to position [70, 0]
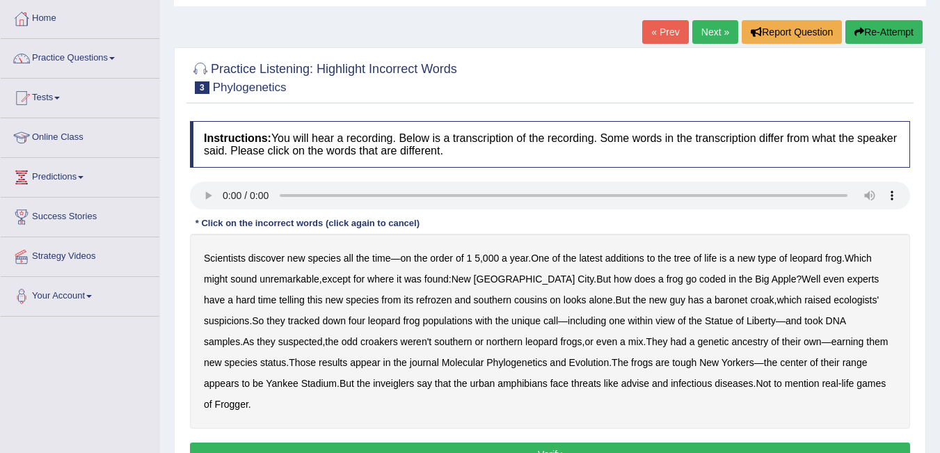
click at [699, 275] on b "coded" at bounding box center [712, 278] width 26 height 11
click at [416, 301] on b "refrozen" at bounding box center [433, 299] width 35 height 11
click at [373, 384] on b "inveiglers" at bounding box center [393, 383] width 41 height 11
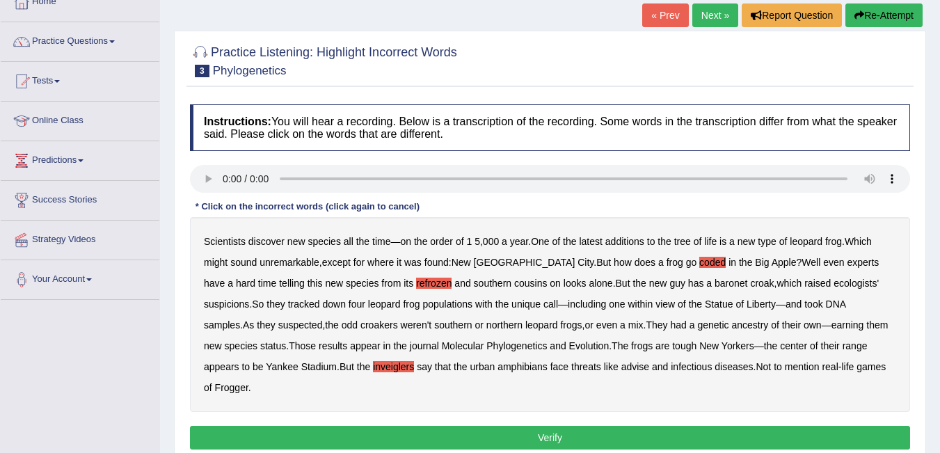
scroll to position [139, 0]
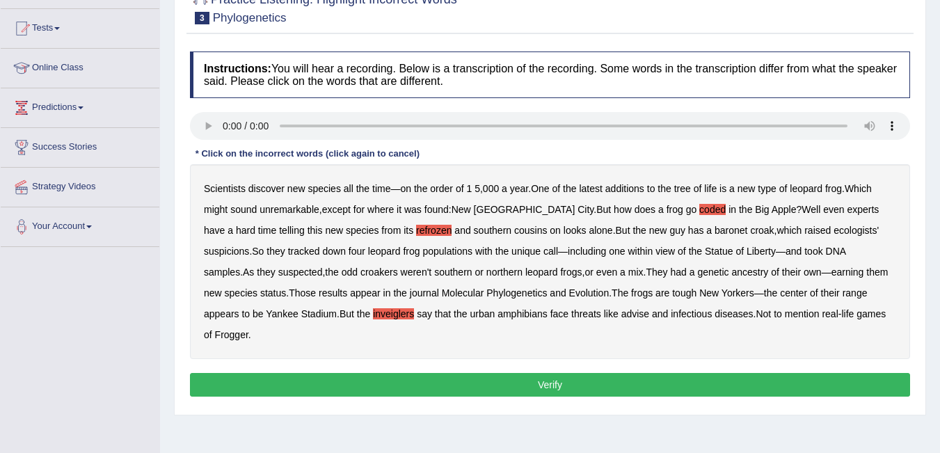
click at [647, 373] on button "Verify" at bounding box center [550, 385] width 720 height 24
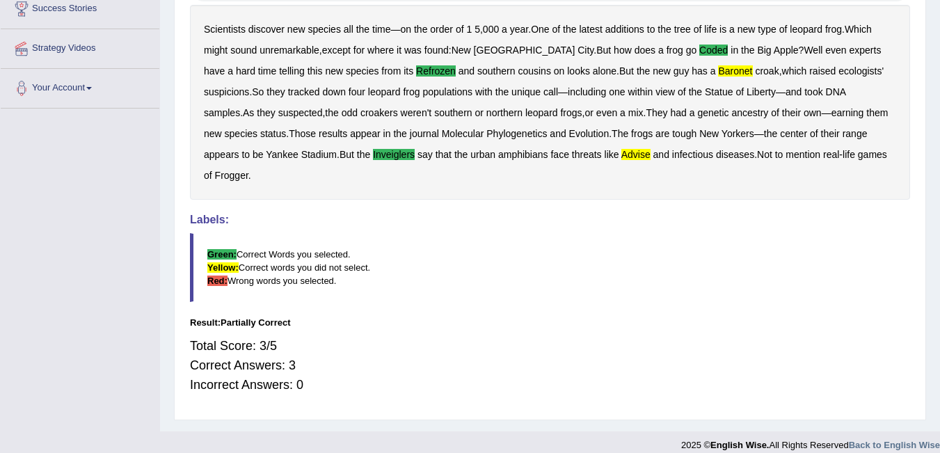
scroll to position [0, 0]
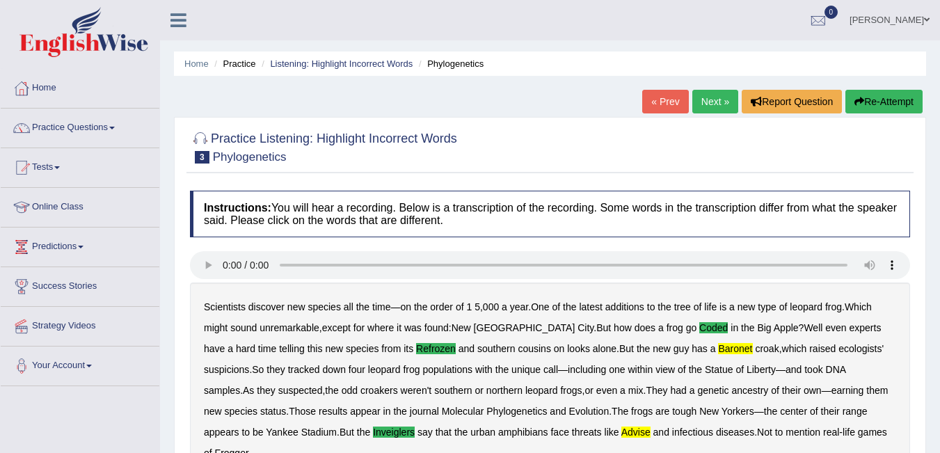
click at [712, 94] on link "Next »" at bounding box center [715, 102] width 46 height 24
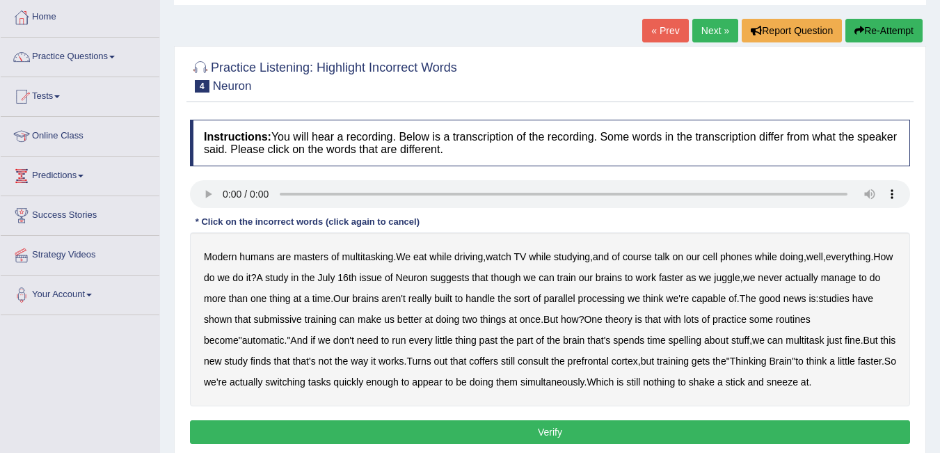
scroll to position [70, 0]
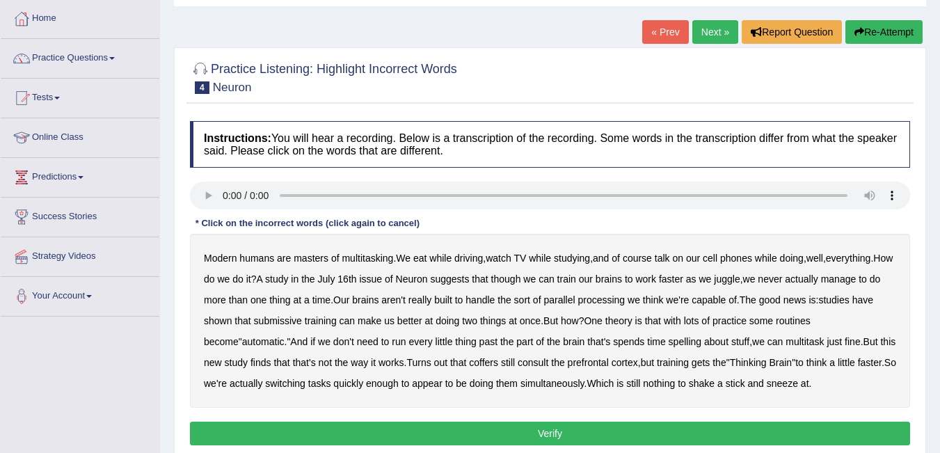
click at [521, 280] on b "though" at bounding box center [506, 278] width 30 height 11
click at [521, 279] on b "though" at bounding box center [506, 278] width 30 height 11
click at [287, 324] on b "submissive" at bounding box center [278, 320] width 48 height 11
click at [479, 364] on b "coffers" at bounding box center [483, 362] width 29 height 11
click at [609, 436] on button "Verify" at bounding box center [550, 434] width 720 height 24
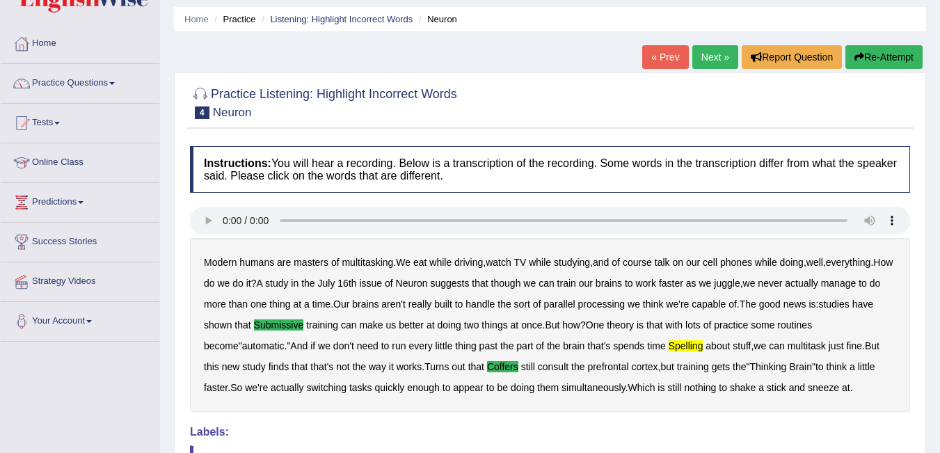
scroll to position [0, 0]
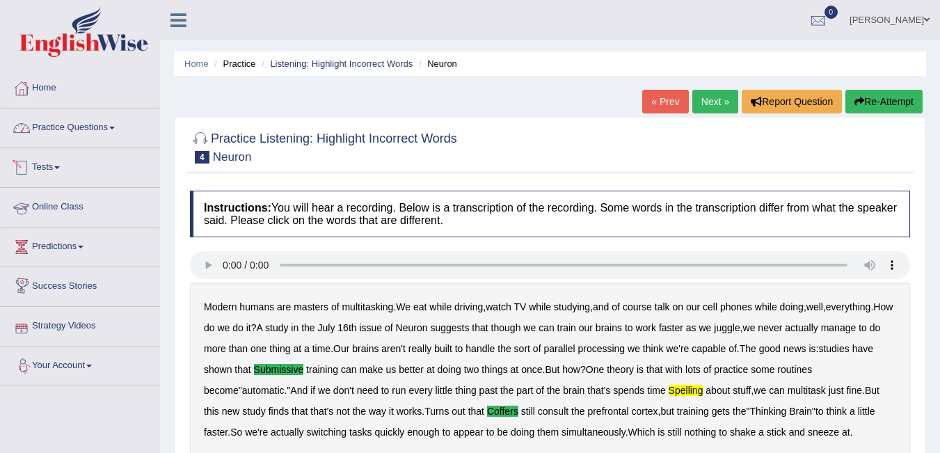
click at [86, 129] on link "Practice Questions" at bounding box center [80, 126] width 159 height 35
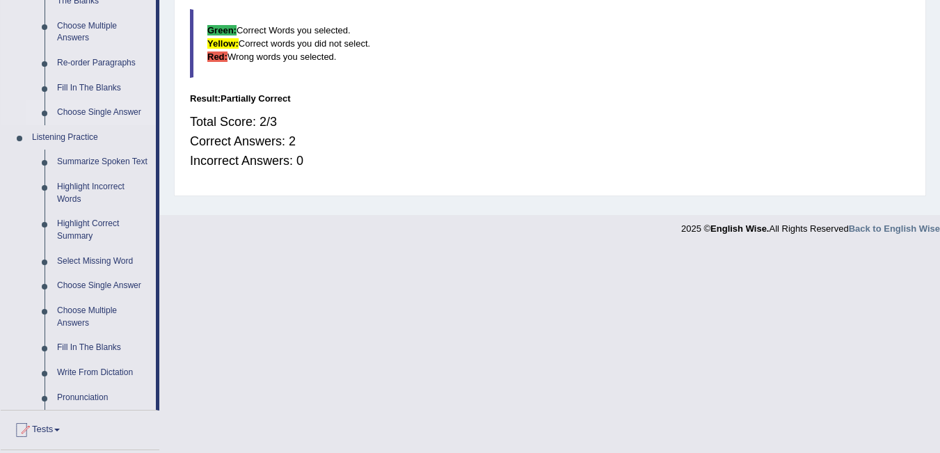
scroll to position [487, 0]
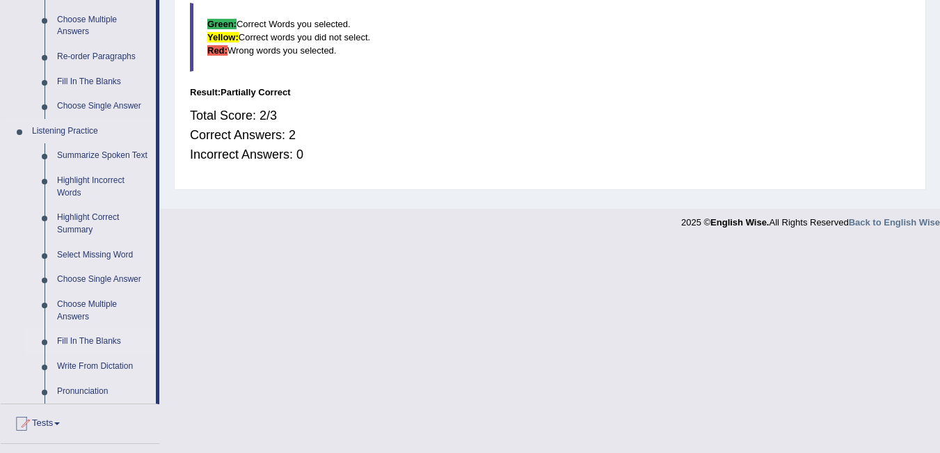
click at [88, 337] on link "Fill In The Blanks" at bounding box center [103, 341] width 105 height 25
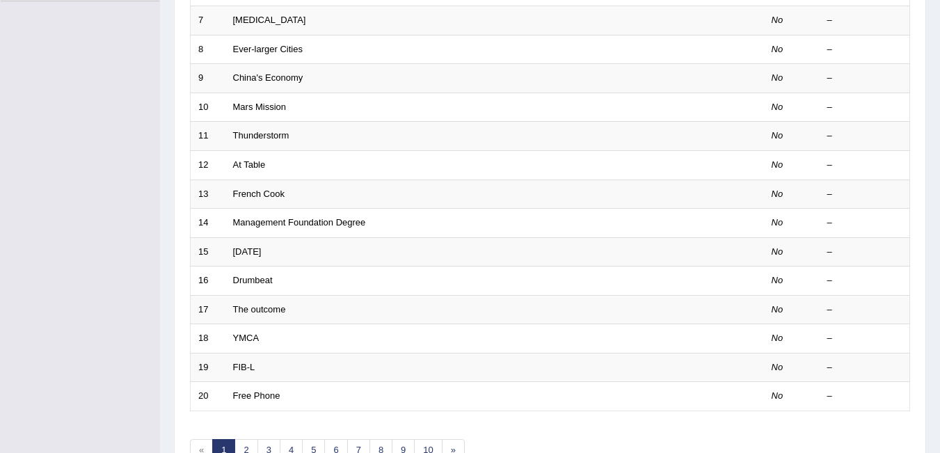
scroll to position [417, 0]
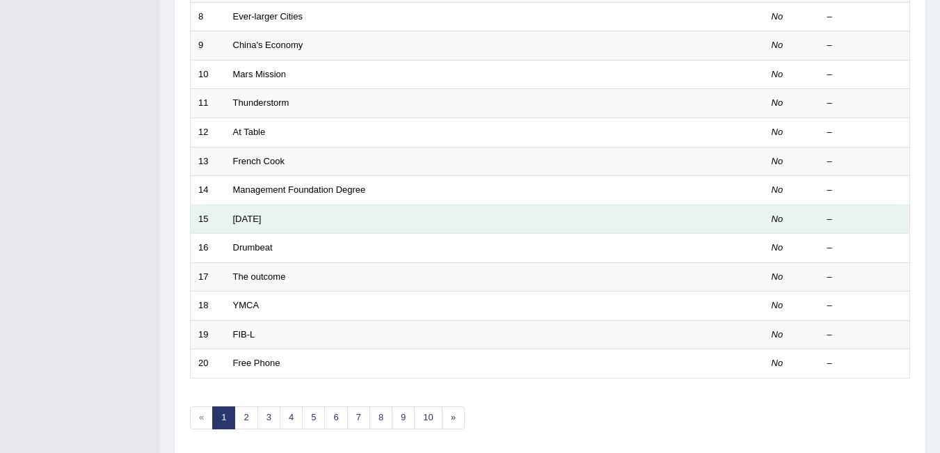
click at [287, 225] on td "[DATE]" at bounding box center [442, 219] width 434 height 29
click at [262, 223] on link "[DATE]" at bounding box center [247, 219] width 29 height 10
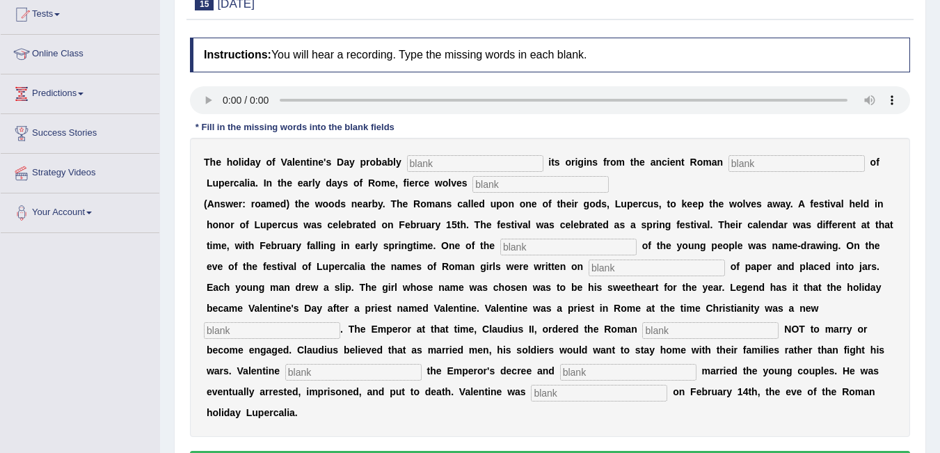
scroll to position [138, 0]
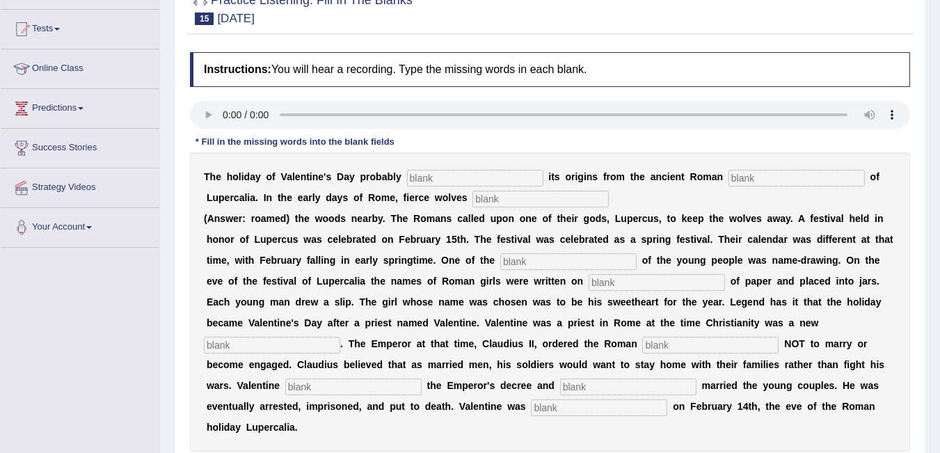
click at [472, 182] on input "text" at bounding box center [475, 178] width 136 height 17
click at [413, 174] on input "text" at bounding box center [475, 178] width 136 height 17
type input "f"
click at [503, 177] on input "derrives" at bounding box center [475, 178] width 136 height 17
type input "derrive"
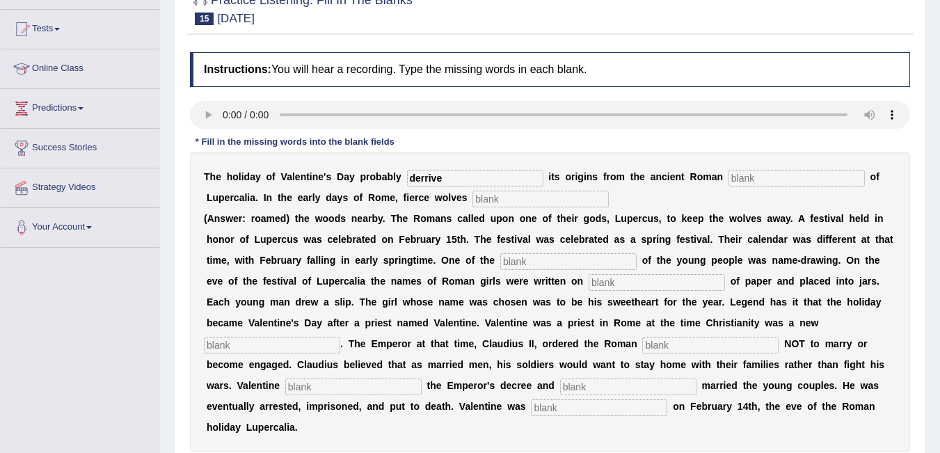
click at [763, 179] on input "text" at bounding box center [796, 178] width 136 height 17
type input "feast"
click at [552, 203] on input "text" at bounding box center [540, 199] width 136 height 17
type input "around"
click at [522, 264] on input "text" at bounding box center [568, 261] width 136 height 17
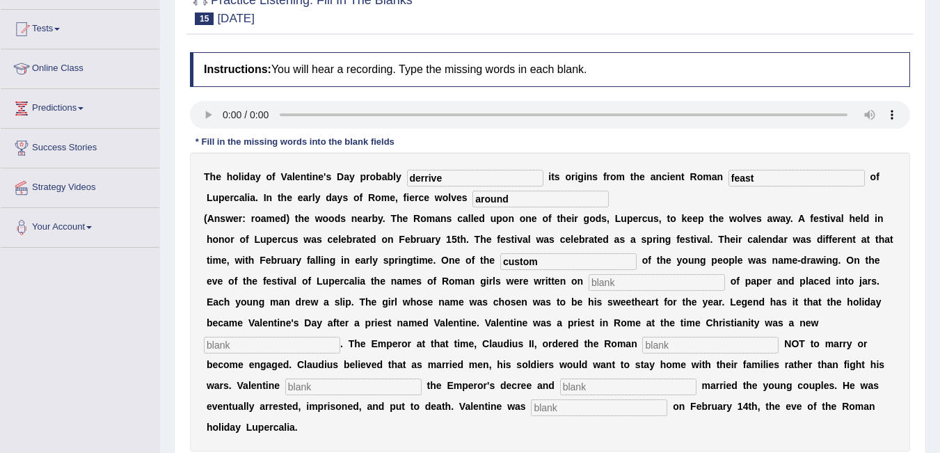
type input "custom"
click at [642, 280] on input "text" at bounding box center [657, 282] width 136 height 17
type input "piece"
click at [305, 347] on input "text" at bounding box center [272, 345] width 136 height 17
type input "reglion"
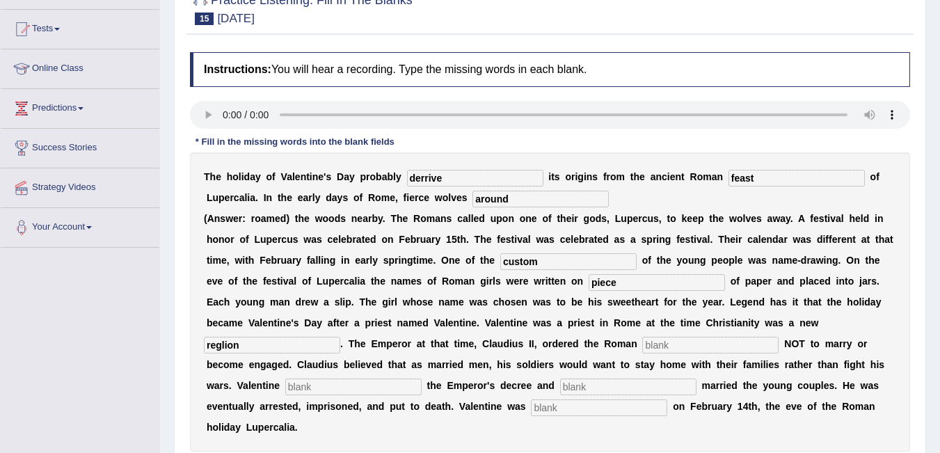
click at [683, 346] on input "text" at bounding box center [710, 345] width 136 height 17
type input "soilder"
click at [399, 391] on input "text" at bounding box center [353, 387] width 136 height 17
type input "defied"
click at [567, 383] on input "text" at bounding box center [628, 387] width 136 height 17
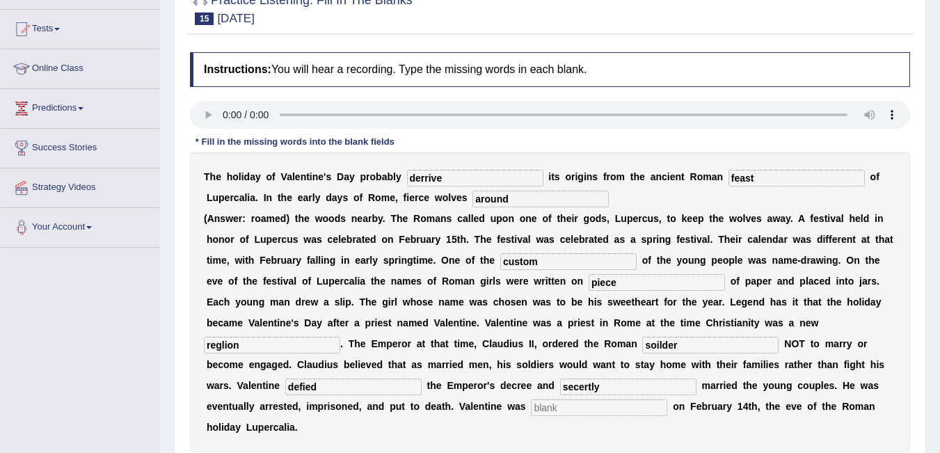
type input "secertly"
click at [587, 412] on input "text" at bounding box center [599, 407] width 136 height 17
type input "b"
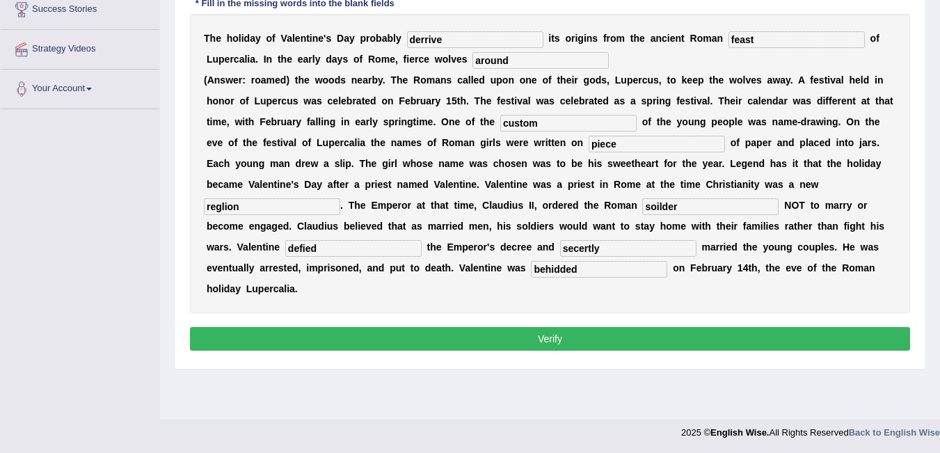
scroll to position [278, 0]
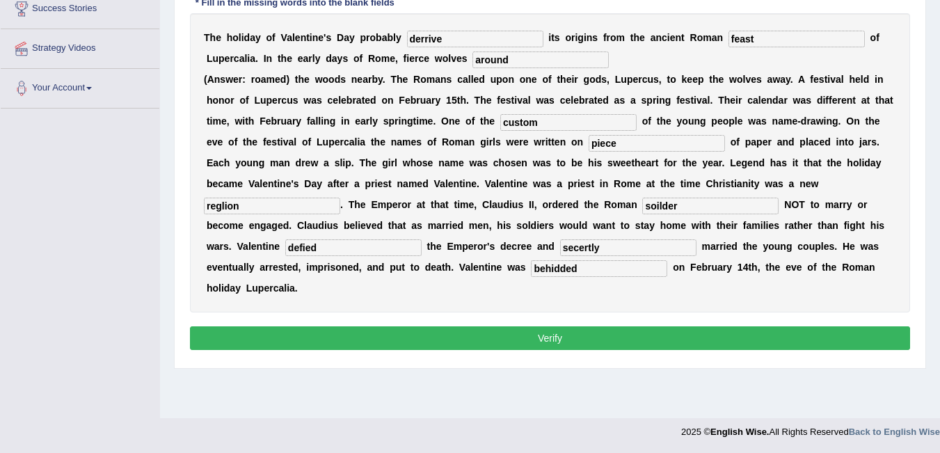
type input "behidded"
click at [483, 342] on button "Verify" at bounding box center [550, 338] width 720 height 24
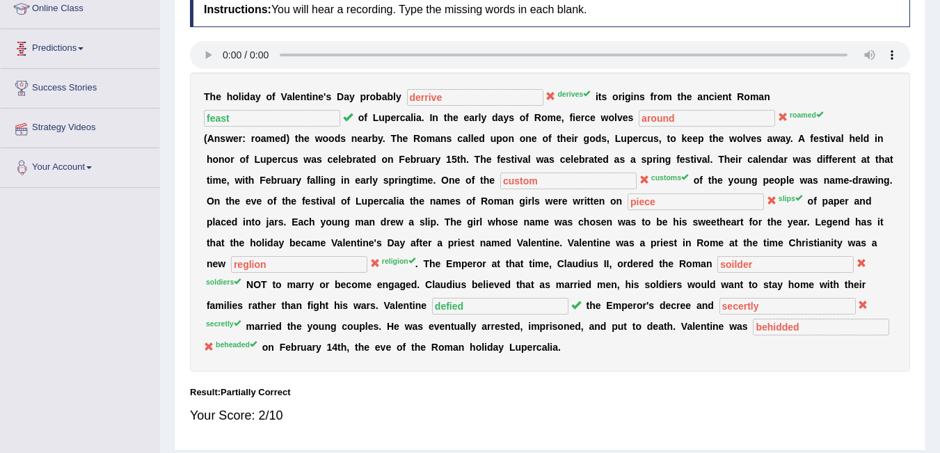
scroll to position [0, 0]
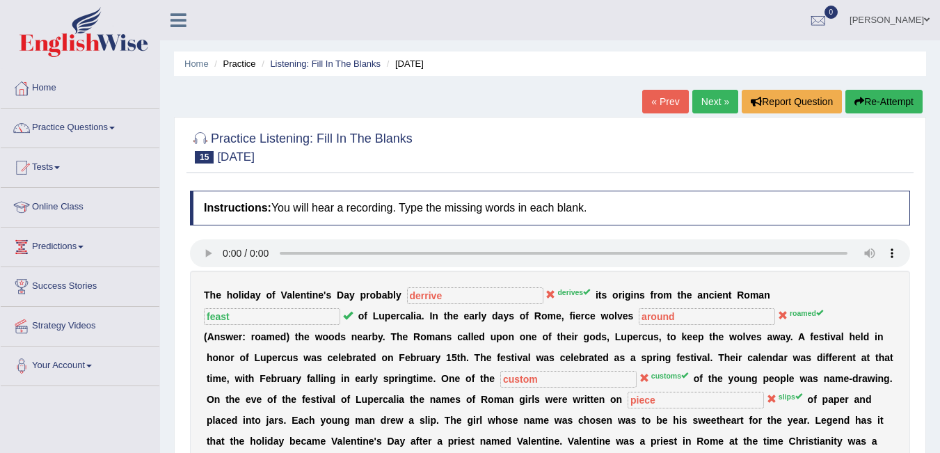
click at [61, 131] on link "Practice Questions" at bounding box center [80, 126] width 159 height 35
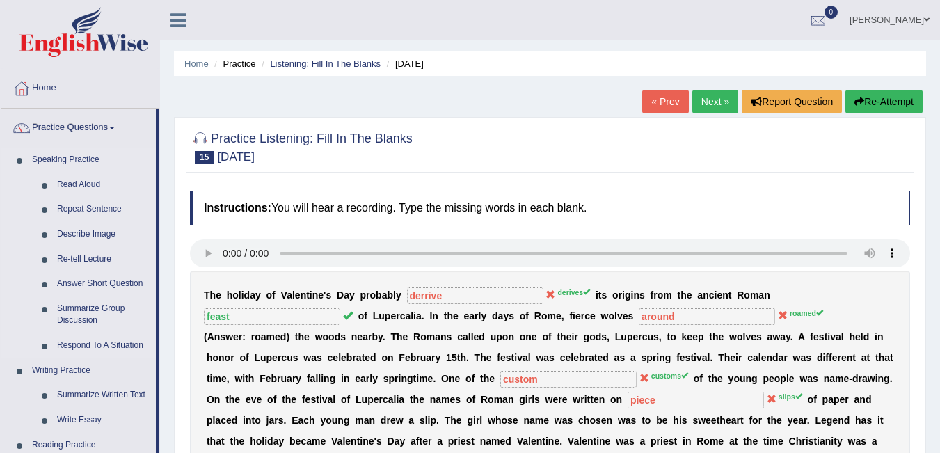
click at [56, 155] on link "Speaking Practice" at bounding box center [91, 160] width 130 height 25
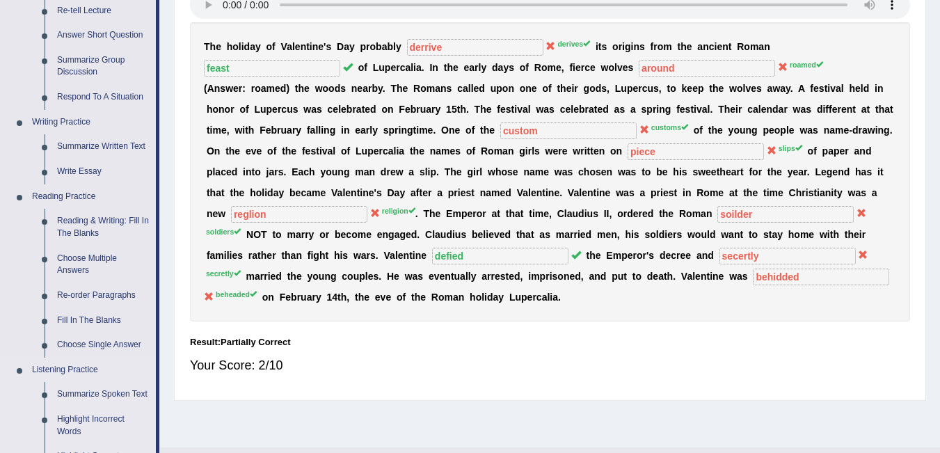
scroll to position [278, 0]
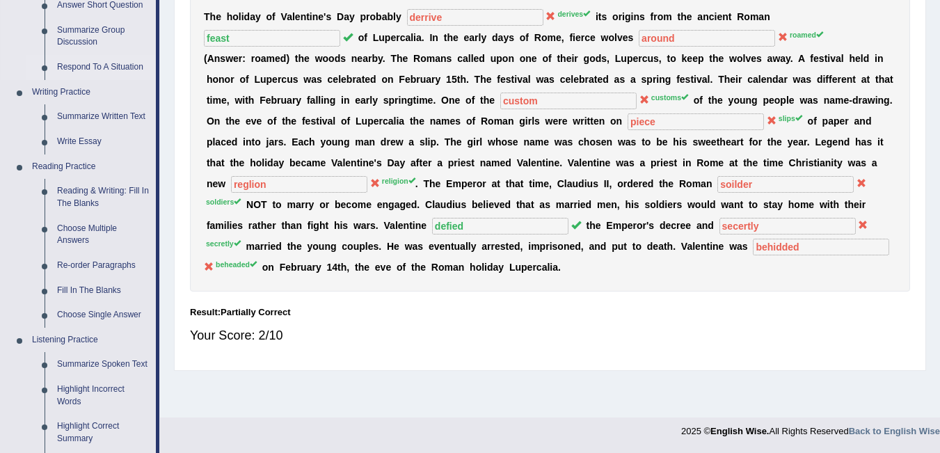
click at [66, 335] on link "Listening Practice" at bounding box center [91, 340] width 130 height 25
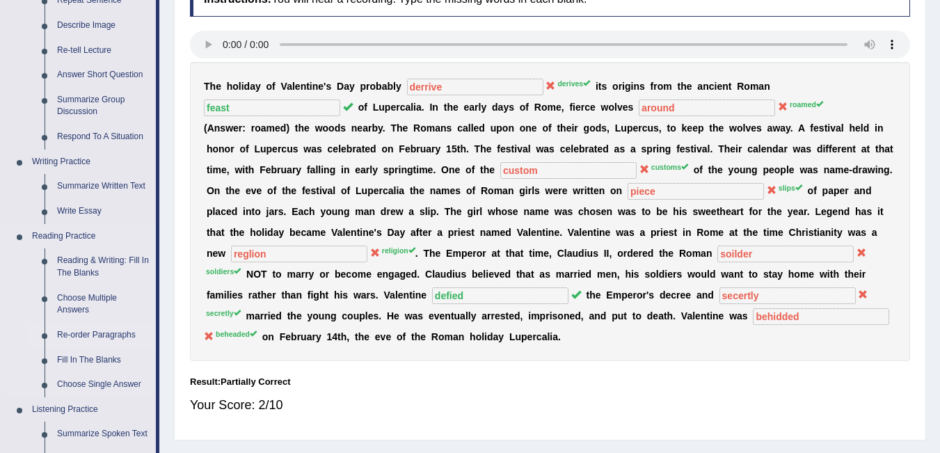
scroll to position [626, 0]
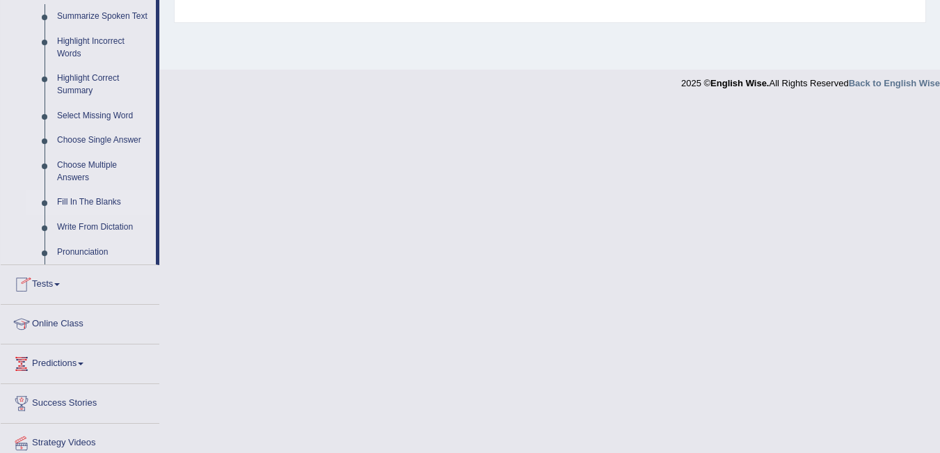
click at [77, 202] on link "Fill In The Blanks" at bounding box center [103, 202] width 105 height 25
